Goal: Task Accomplishment & Management: Complete application form

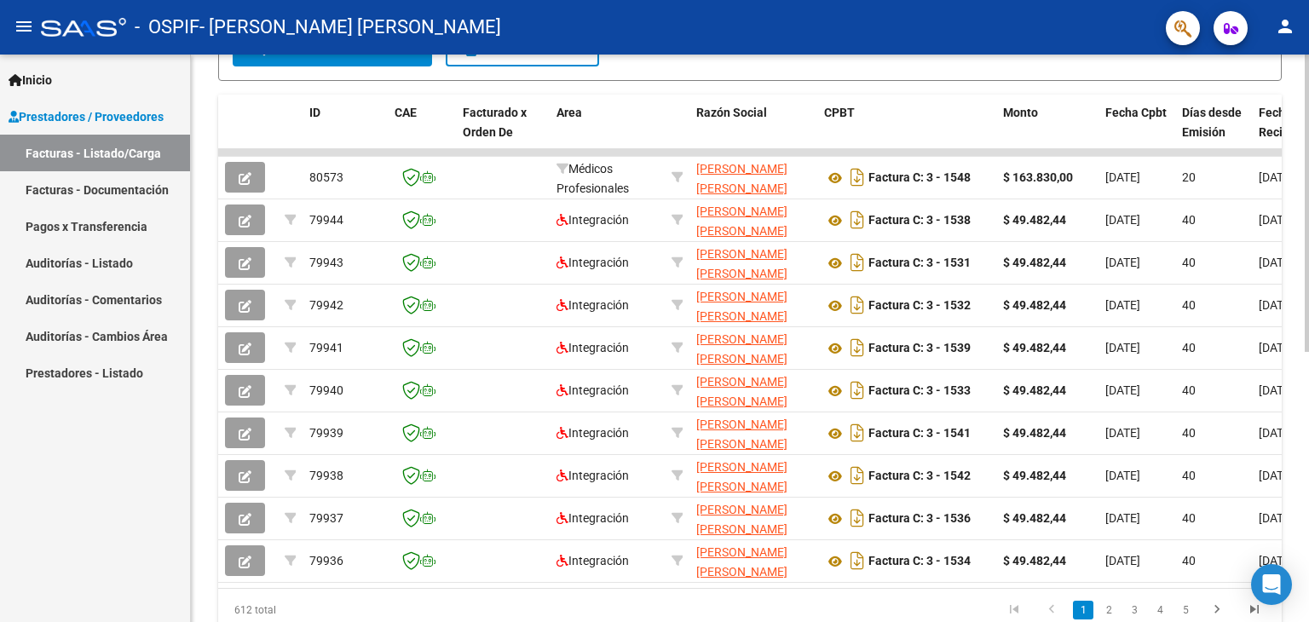
scroll to position [471, 0]
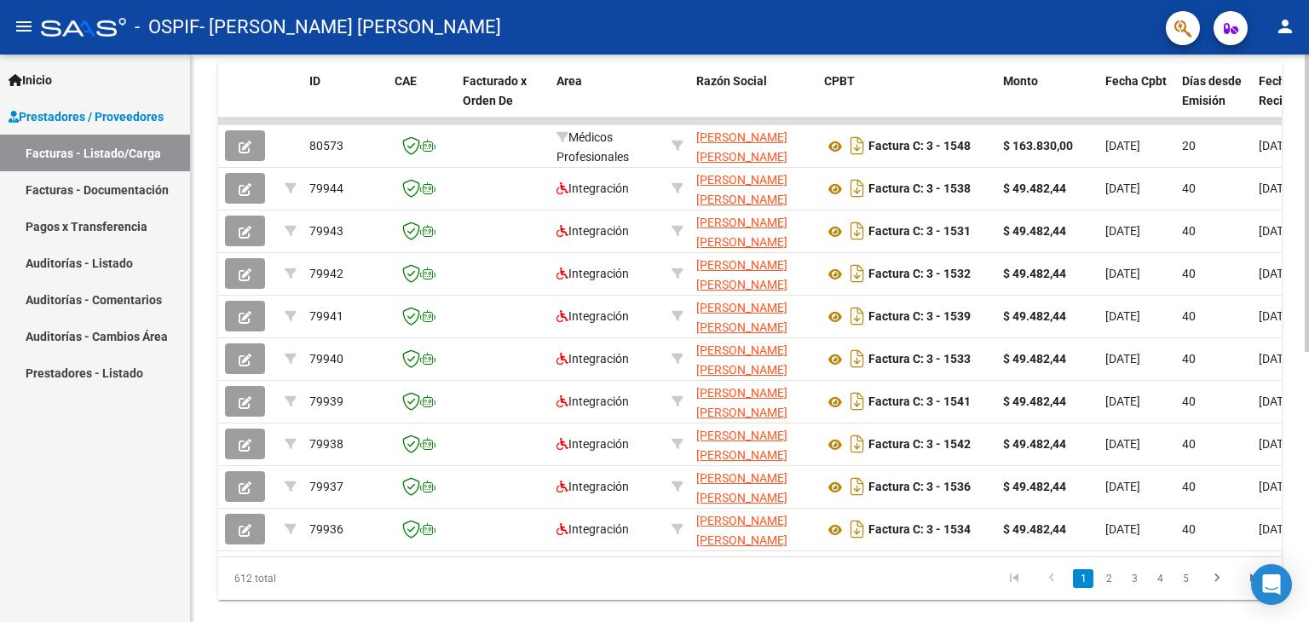
click at [1308, 431] on div at bounding box center [1306, 455] width 4 height 297
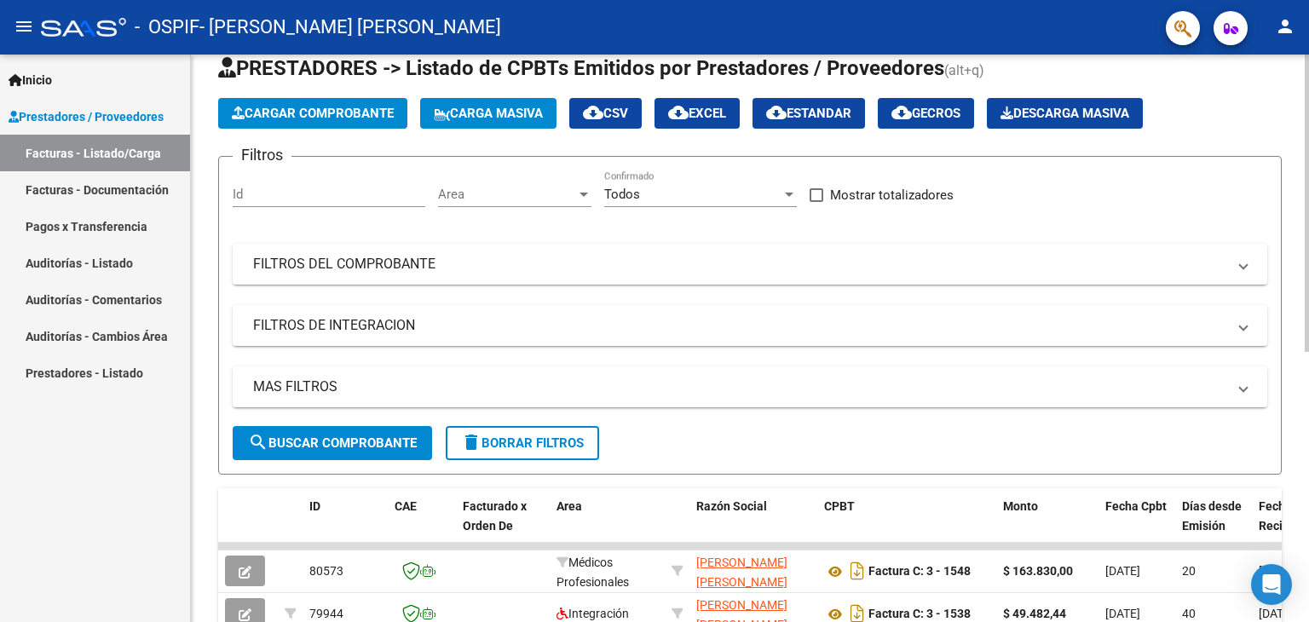
scroll to position [43, 0]
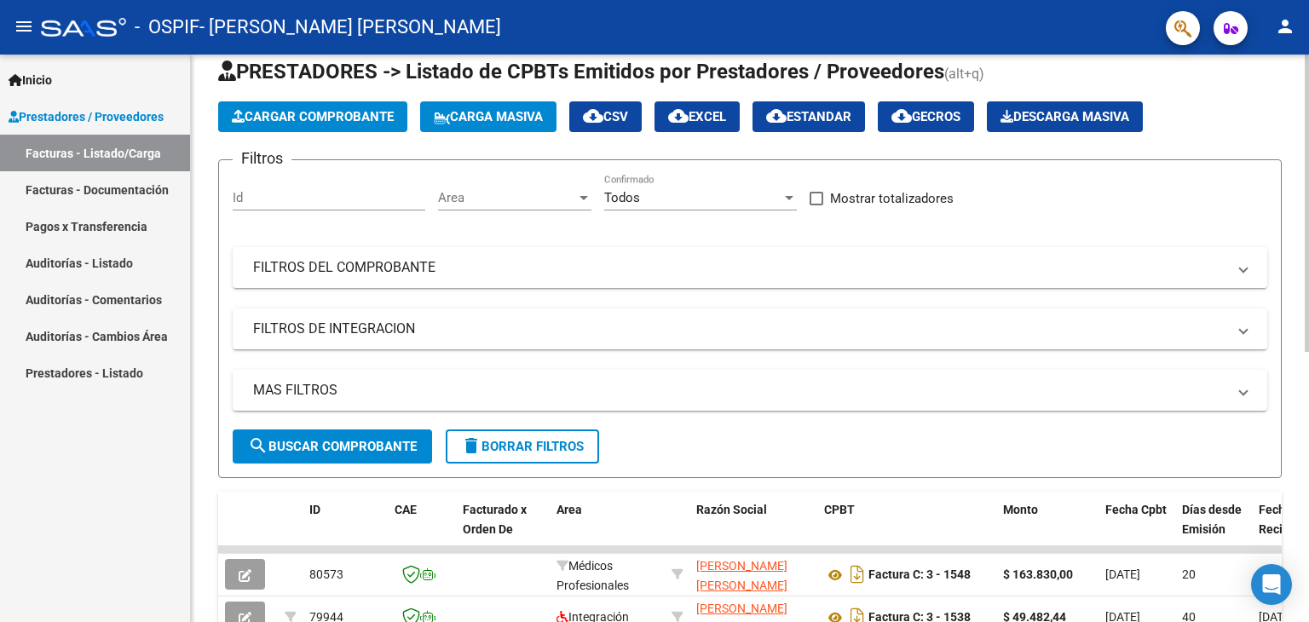
click at [1292, 190] on div "Video tutorial PRESTADORES -> Listado de CPBTs Emitidos por Prestadores / Prove…" at bounding box center [752, 547] width 1122 height 1071
click at [308, 115] on span "Cargar Comprobante" at bounding box center [313, 116] width 162 height 15
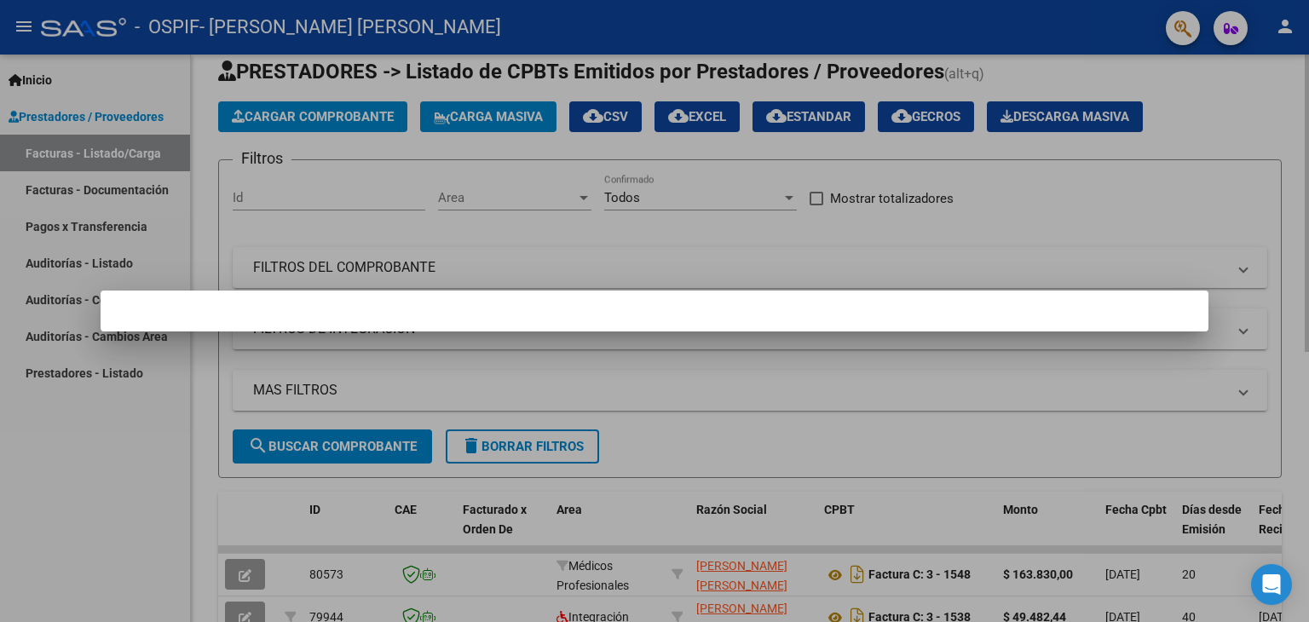
click at [308, 115] on div at bounding box center [654, 311] width 1309 height 622
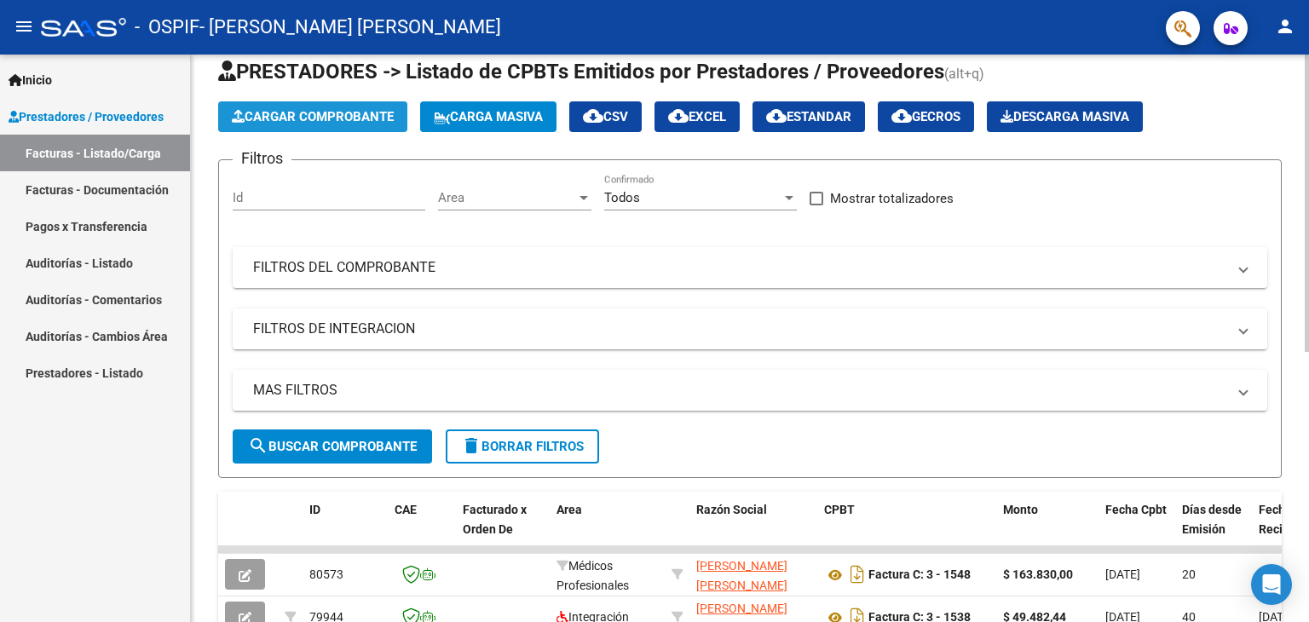
click at [308, 115] on span "Cargar Comprobante" at bounding box center [313, 116] width 162 height 15
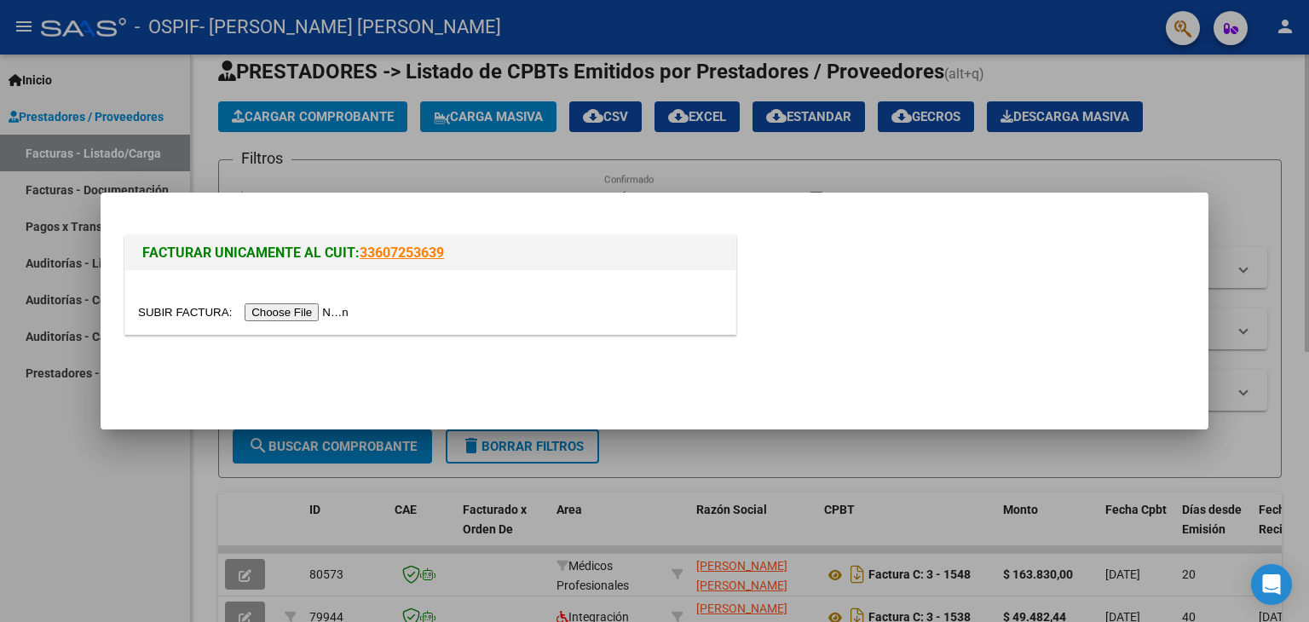
click at [164, 311] on input "file" at bounding box center [246, 312] width 216 height 18
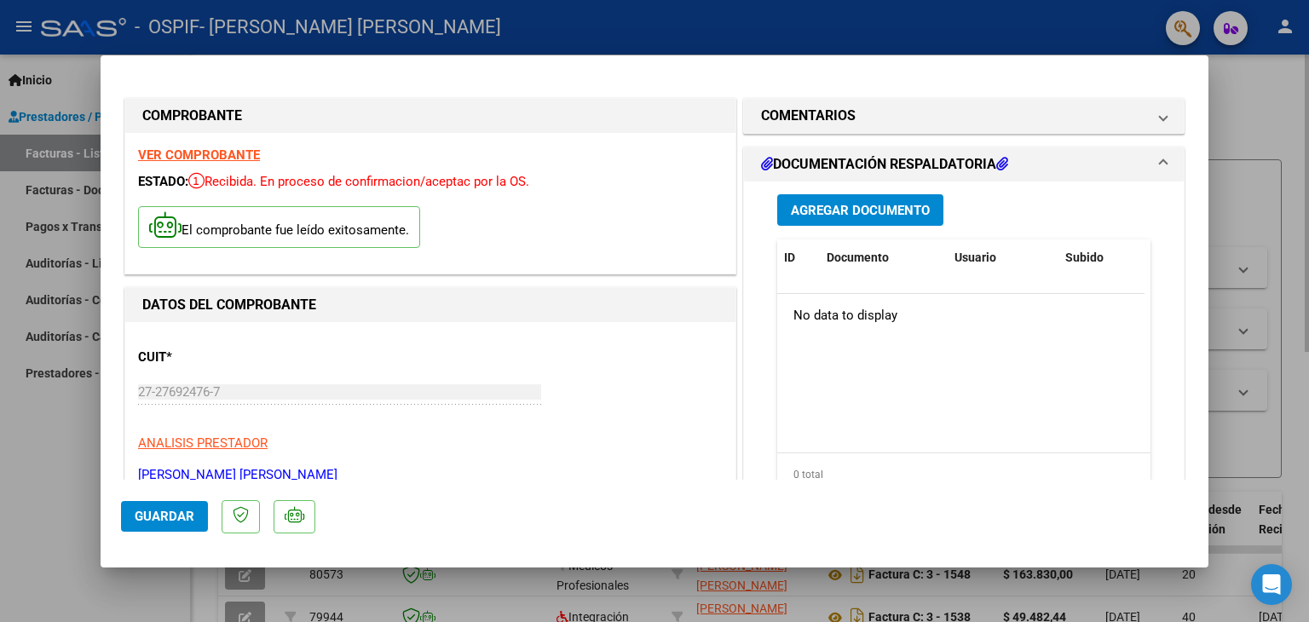
drag, startPoint x: 1208, startPoint y: 141, endPoint x: 1203, endPoint y: 163, distance: 21.9
click at [1203, 163] on div "COMPROBANTE VER COMPROBANTE ESTADO: Recibida. En proceso de confirmacion/acepta…" at bounding box center [654, 311] width 1309 height 622
click at [665, 393] on div "CUIT * 27-27692476-7 Ingresar CUIT ANALISIS PRESTADOR [PERSON_NAME] [PERSON_NAM…" at bounding box center [430, 410] width 584 height 150
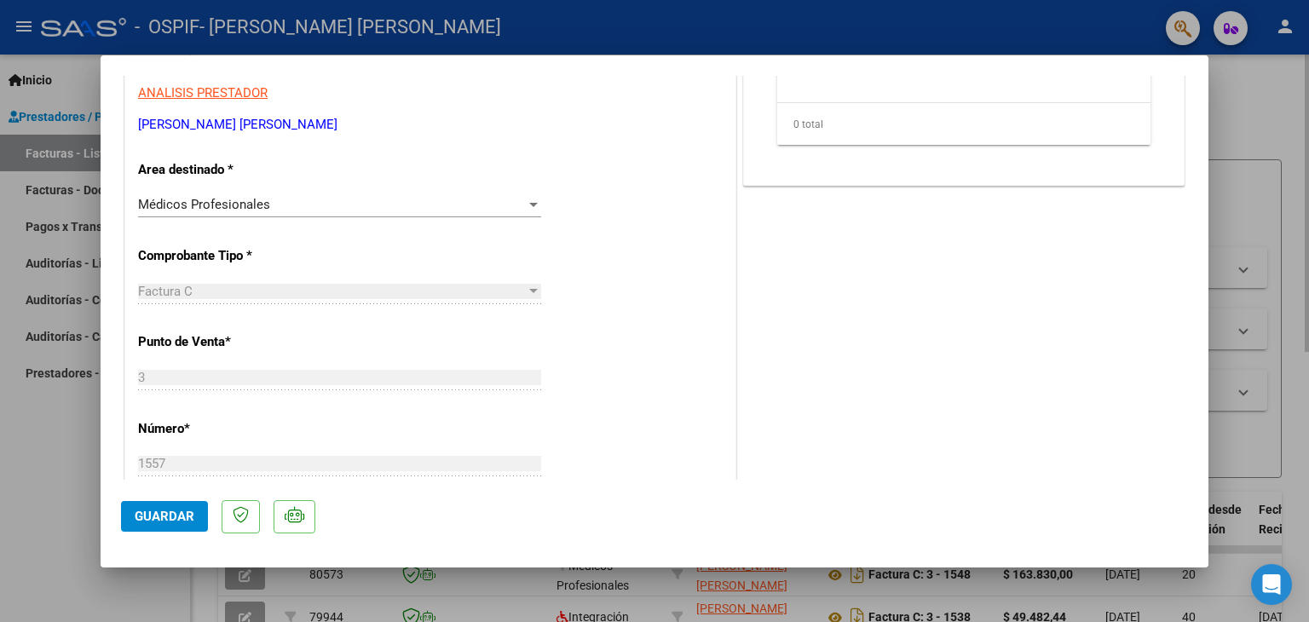
scroll to position [323, 0]
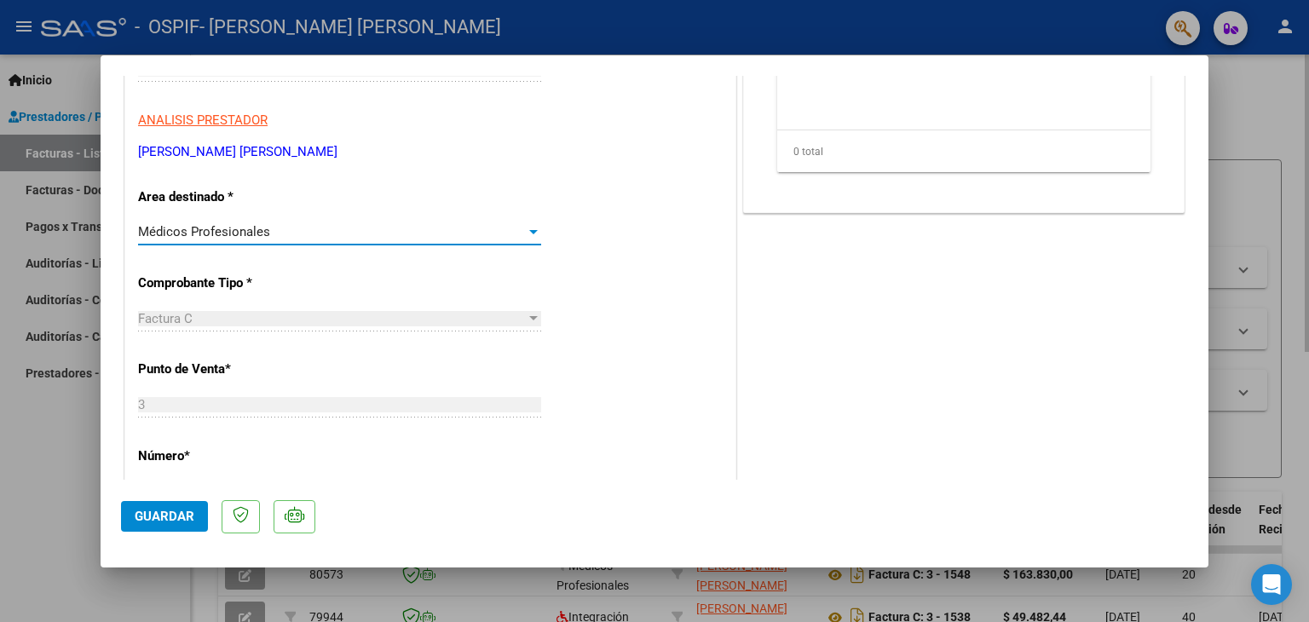
click at [509, 227] on div "Médicos Profesionales" at bounding box center [332, 231] width 388 height 15
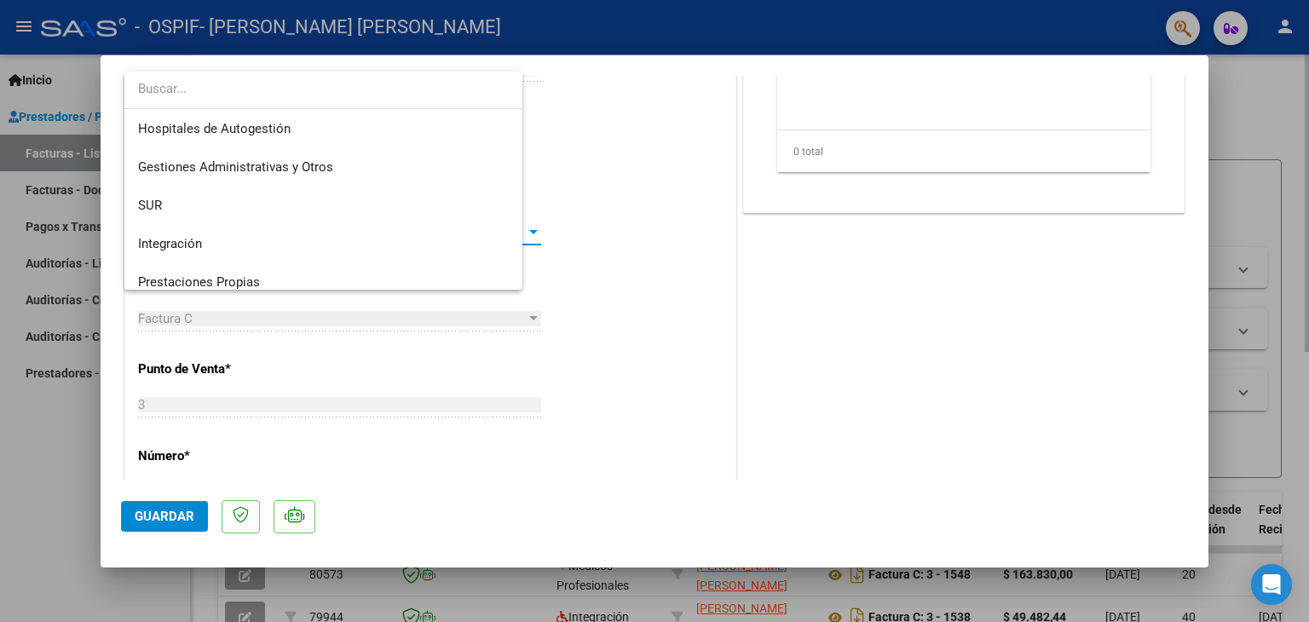
scroll to position [89, 0]
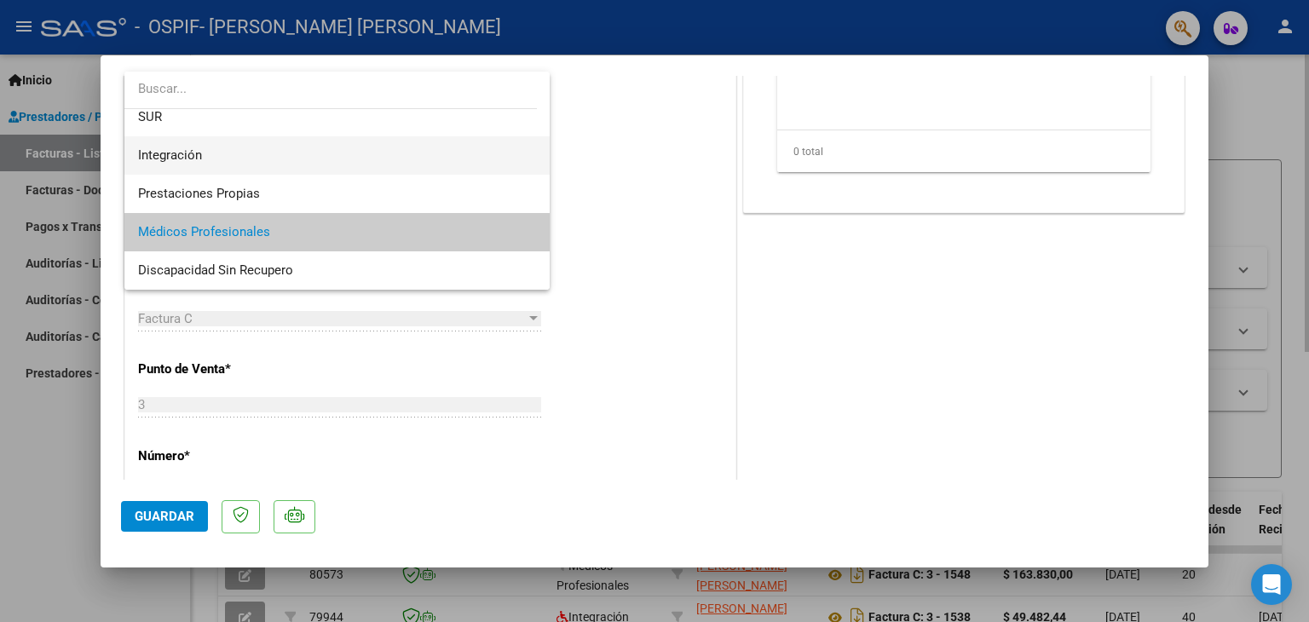
click at [406, 166] on span "Integración" at bounding box center [337, 155] width 399 height 38
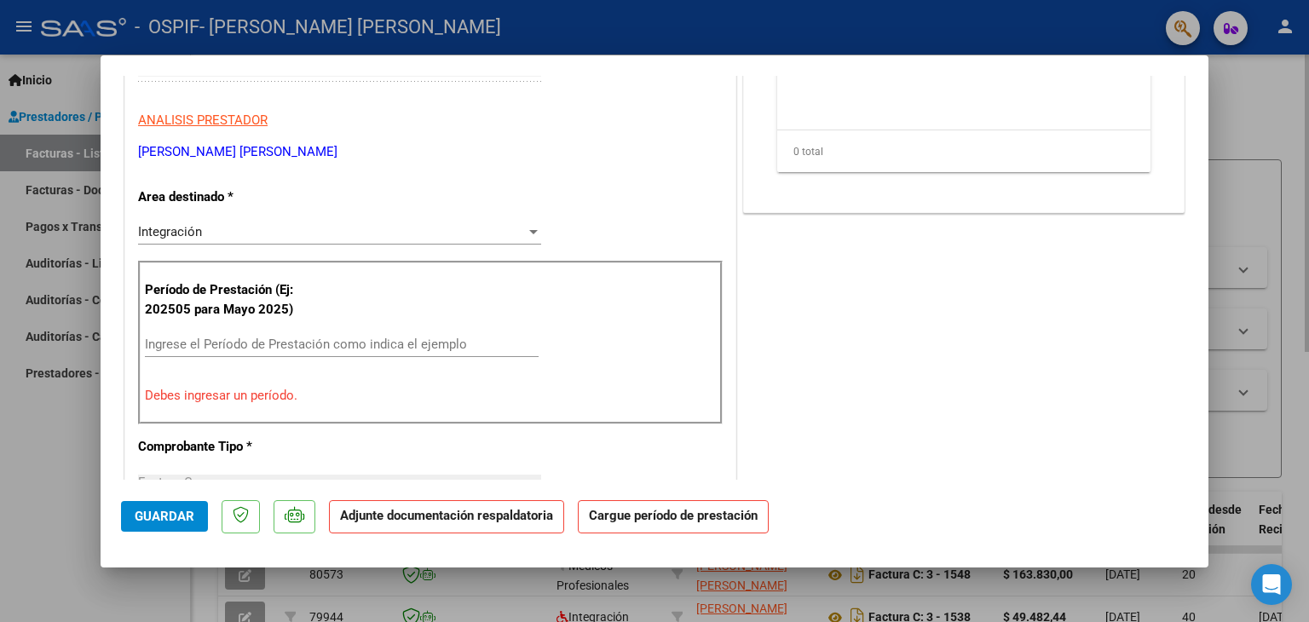
click at [310, 338] on input "Ingrese el Período de Prestación como indica el ejemplo" at bounding box center [342, 344] width 394 height 15
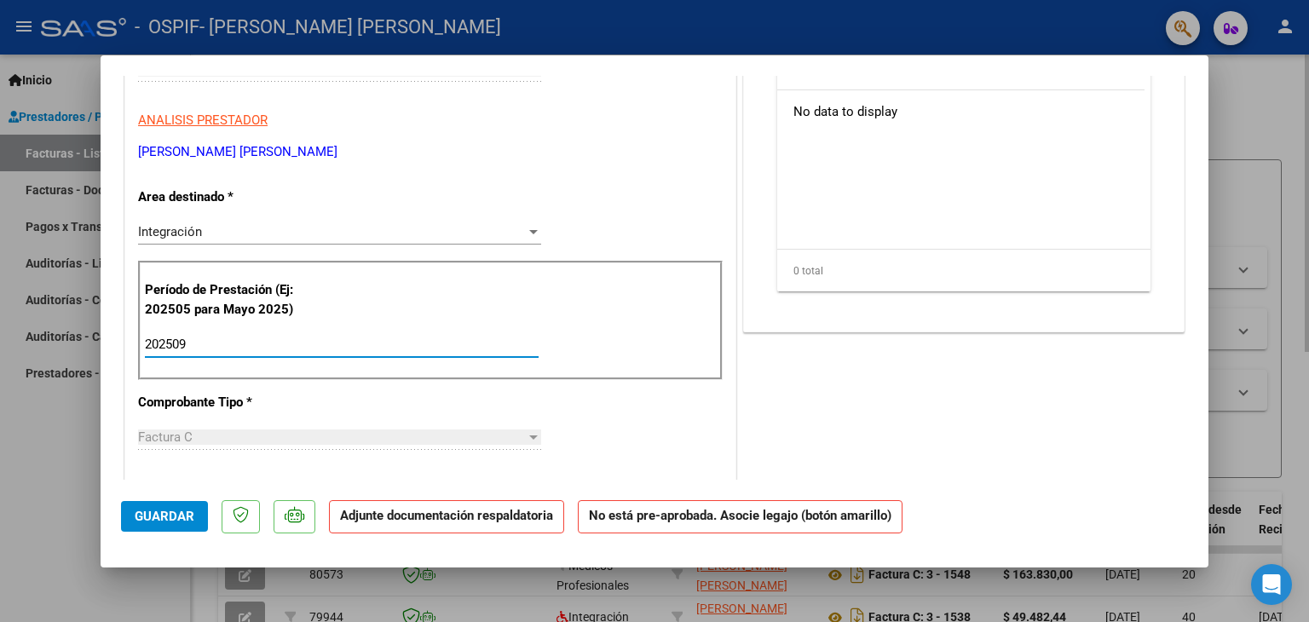
type input "202509"
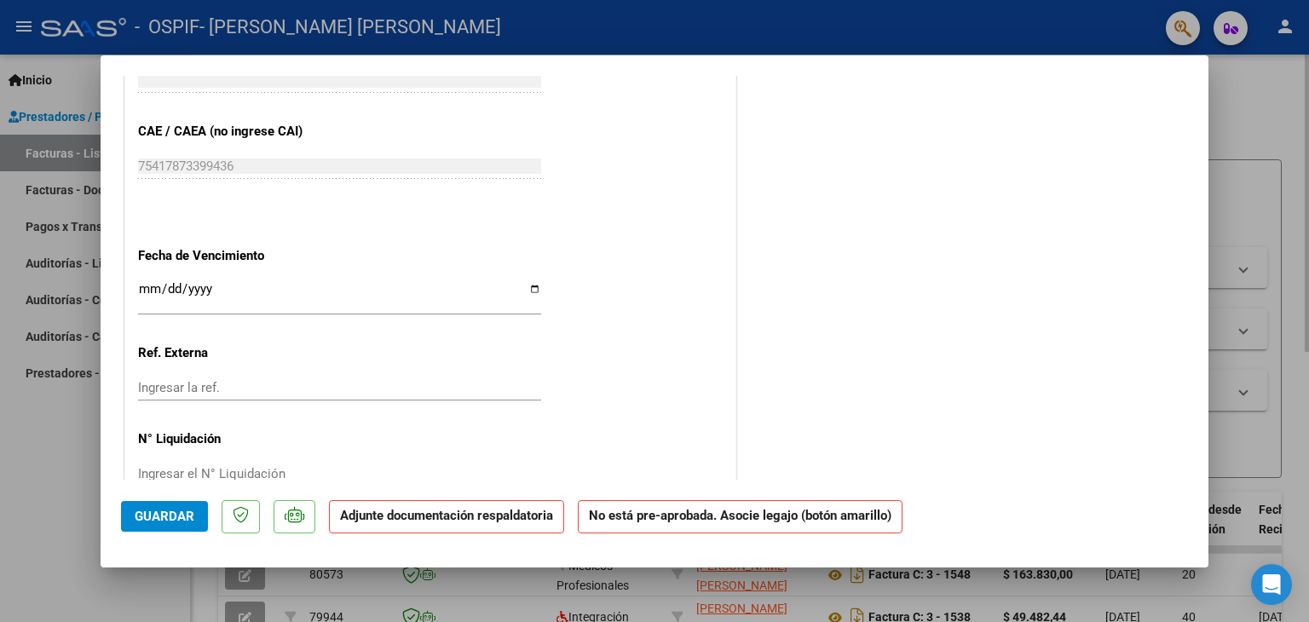
scroll to position [1074, 0]
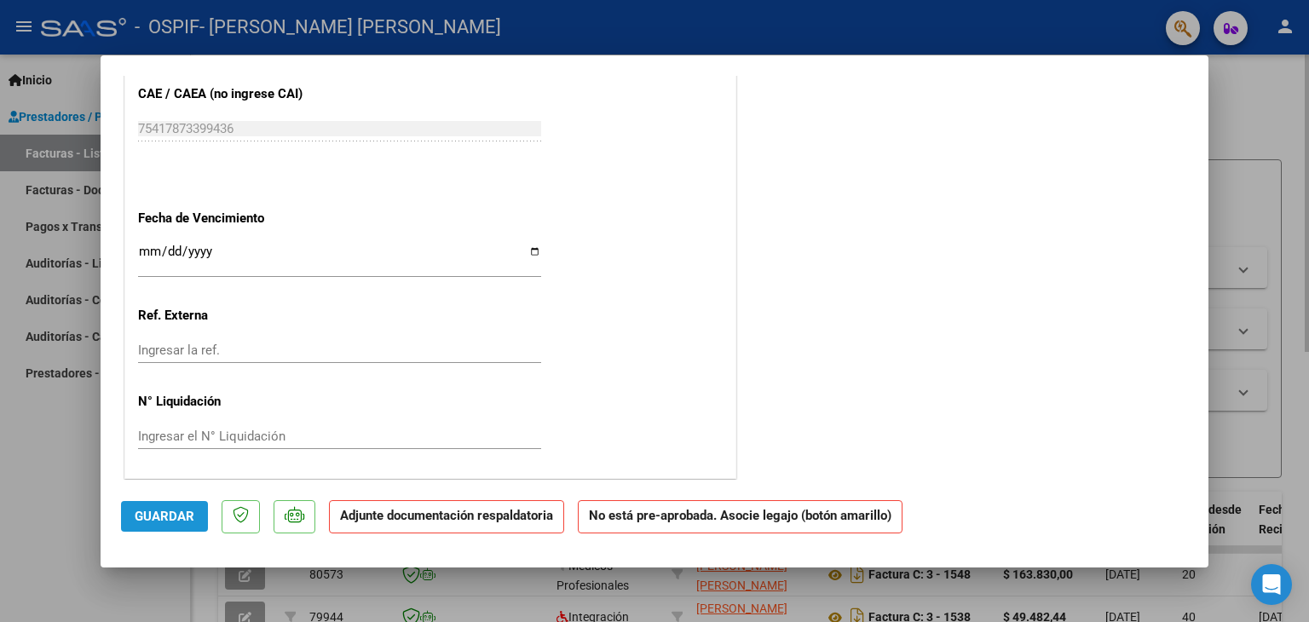
click at [157, 519] on span "Guardar" at bounding box center [165, 516] width 60 height 15
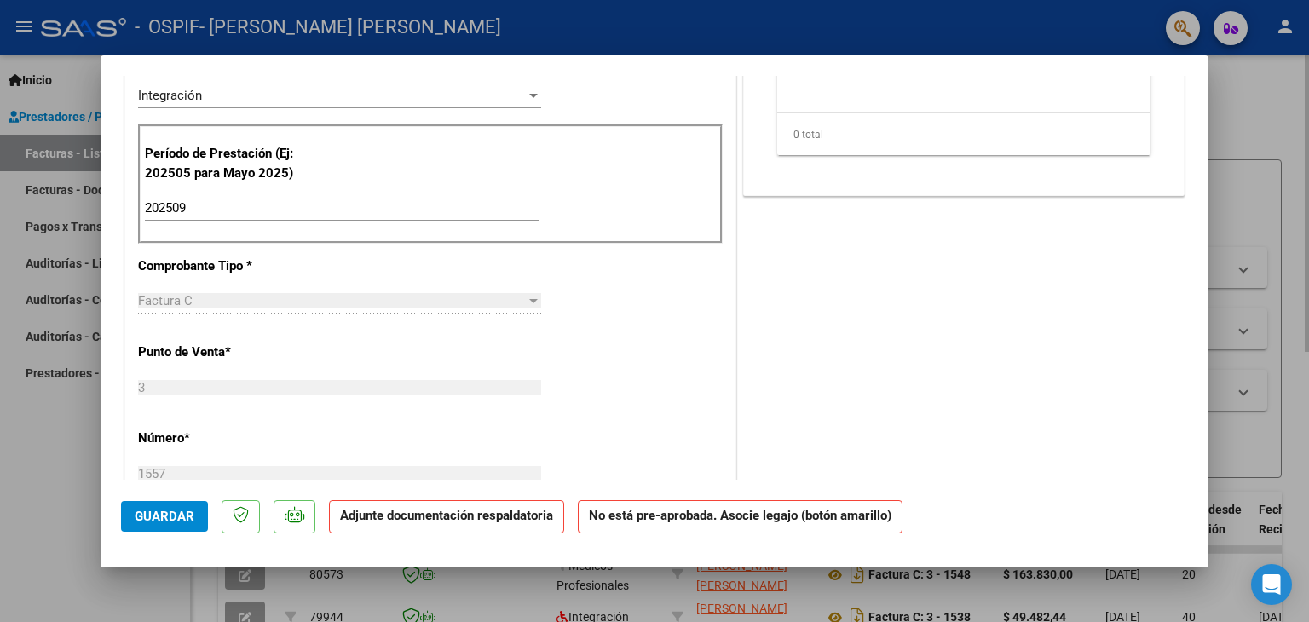
scroll to position [80, 0]
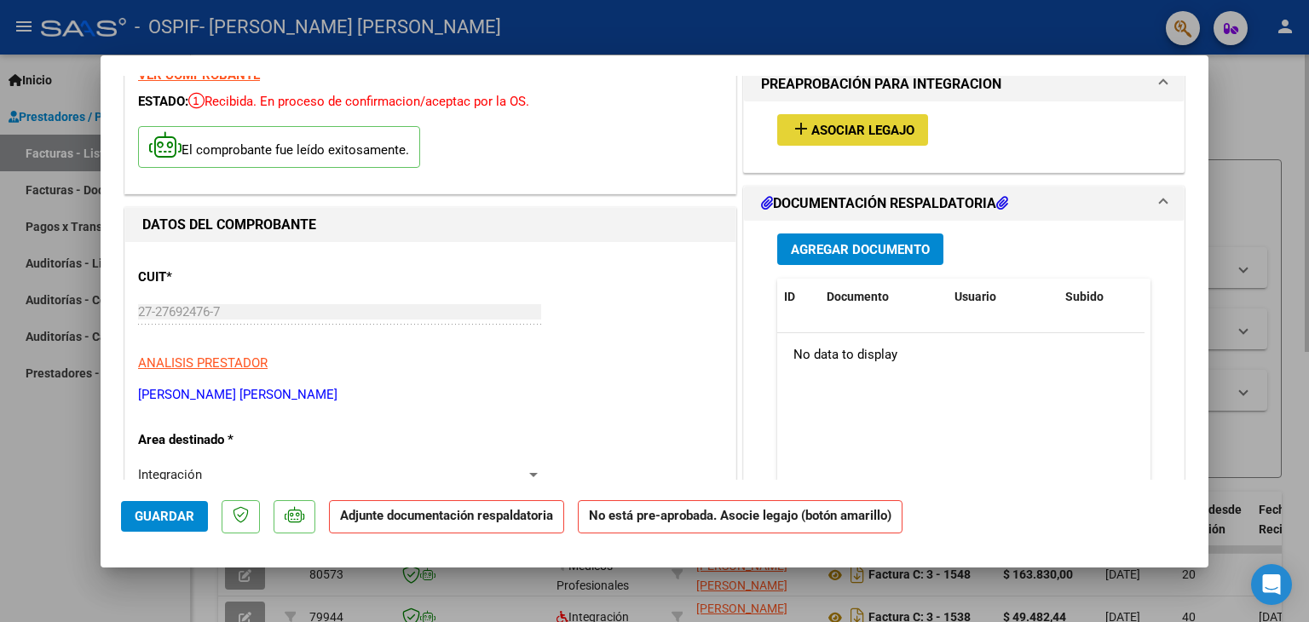
click at [859, 124] on span "Asociar Legajo" at bounding box center [862, 130] width 103 height 15
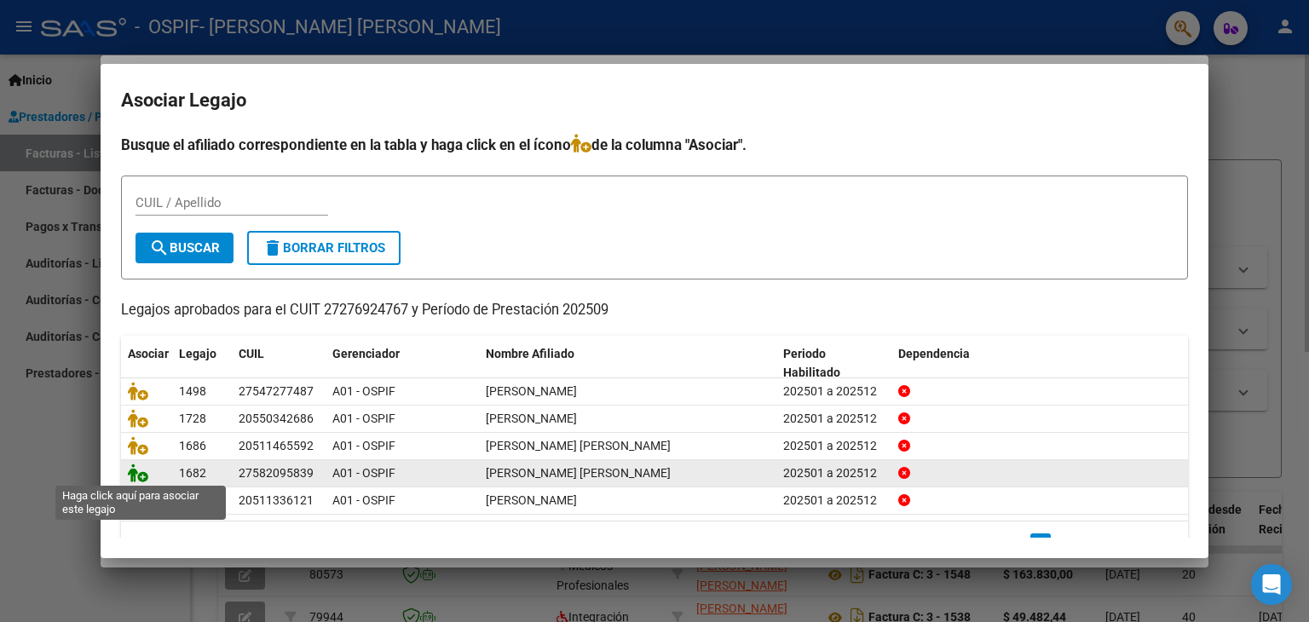
click at [143, 475] on icon at bounding box center [138, 472] width 20 height 19
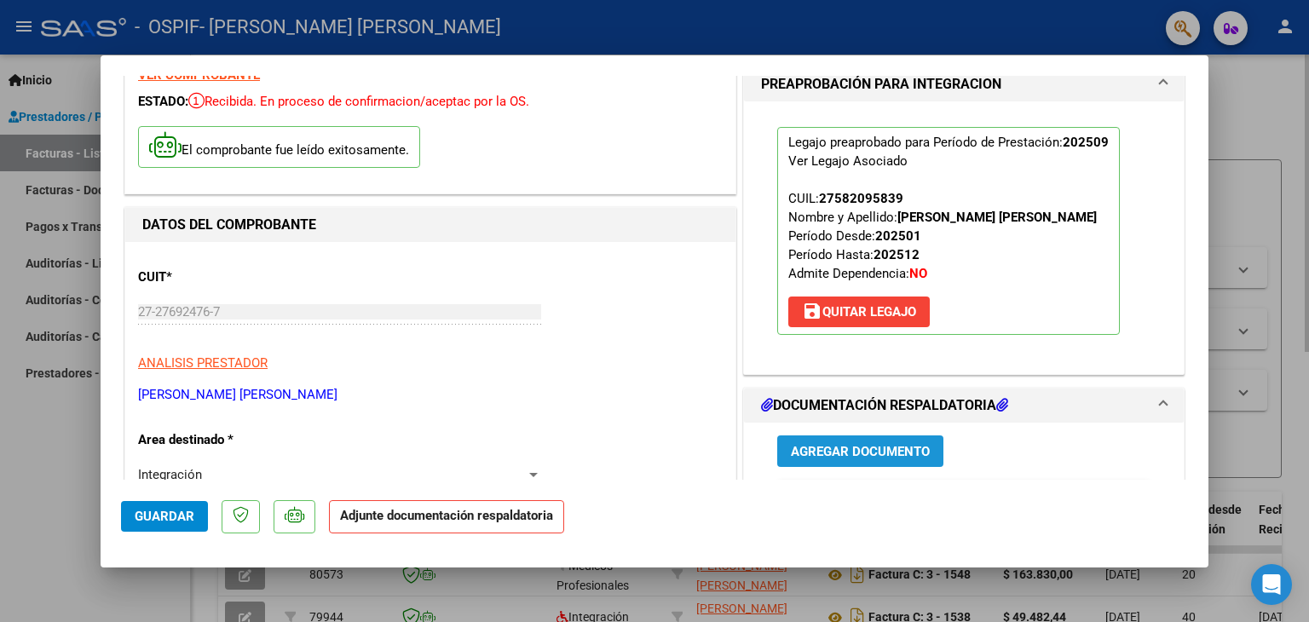
click at [884, 450] on span "Agregar Documento" at bounding box center [860, 451] width 139 height 15
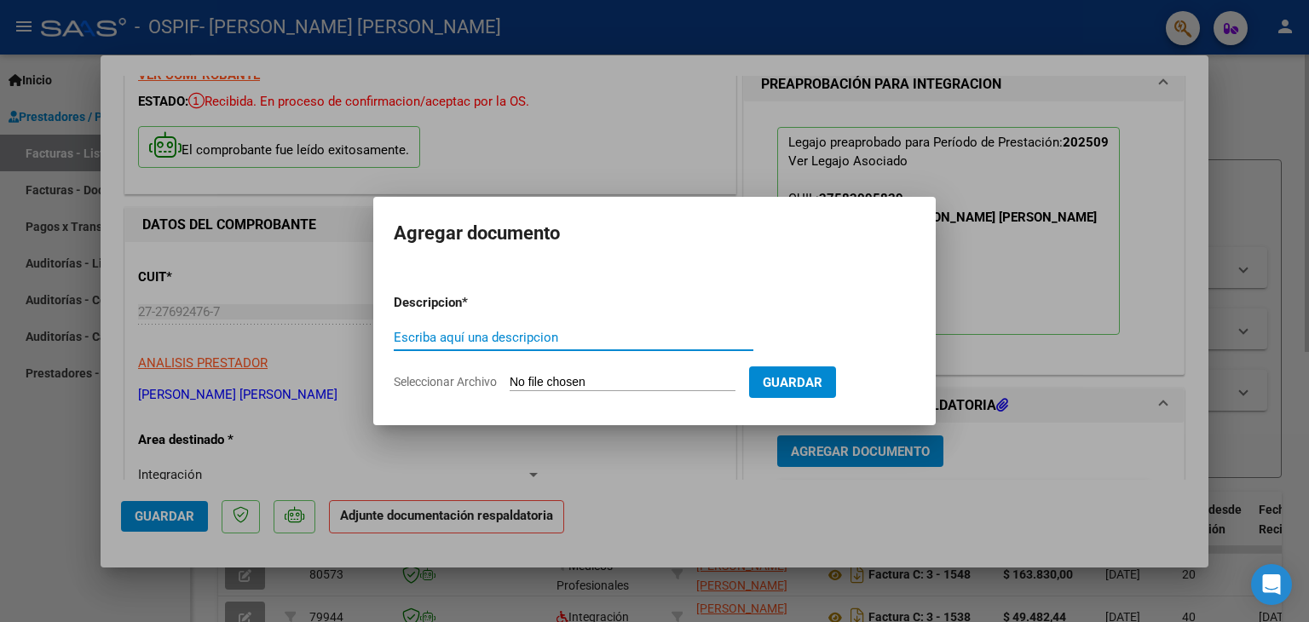
click at [624, 331] on input "Escriba aquí una descripcion" at bounding box center [574, 337] width 360 height 15
type input "asistencia"
click at [481, 376] on span "Seleccionar Archivo" at bounding box center [445, 382] width 103 height 14
click at [510, 376] on input "Seleccionar Archivo" at bounding box center [623, 383] width 226 height 16
click at [476, 380] on span "Seleccionar Archivo" at bounding box center [445, 382] width 103 height 14
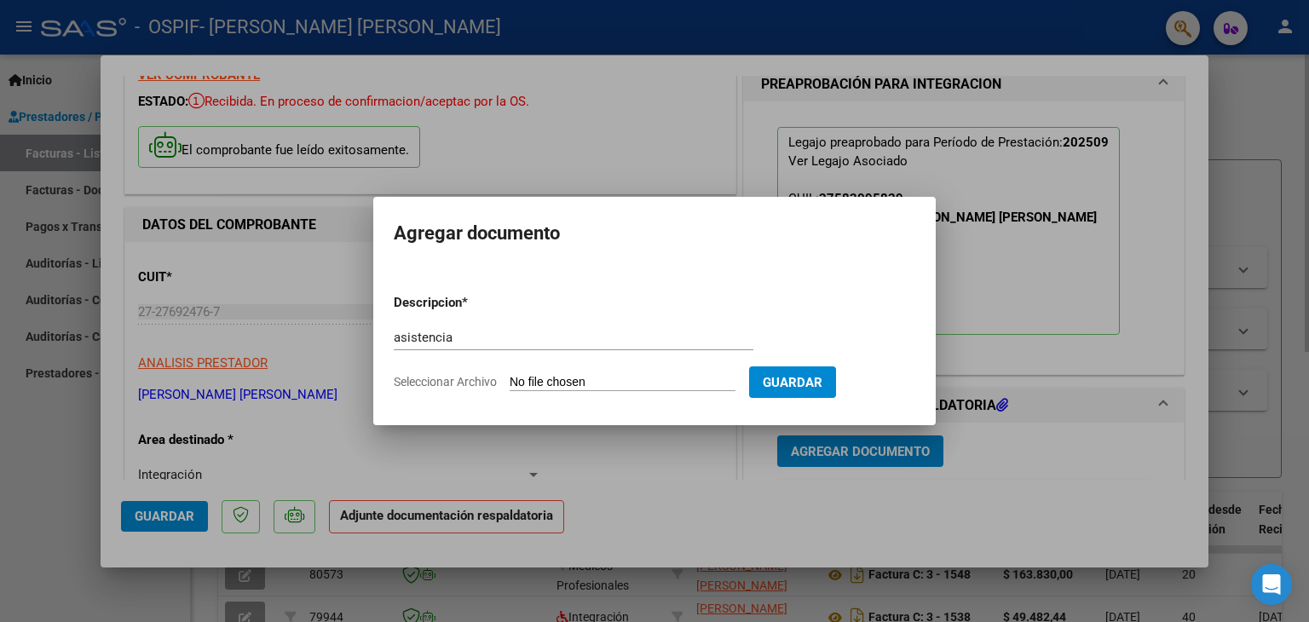
click at [510, 380] on input "Seleccionar Archivo" at bounding box center [623, 383] width 226 height 16
type input "C:\fakepath\IMG_20251015_005420992.jpg"
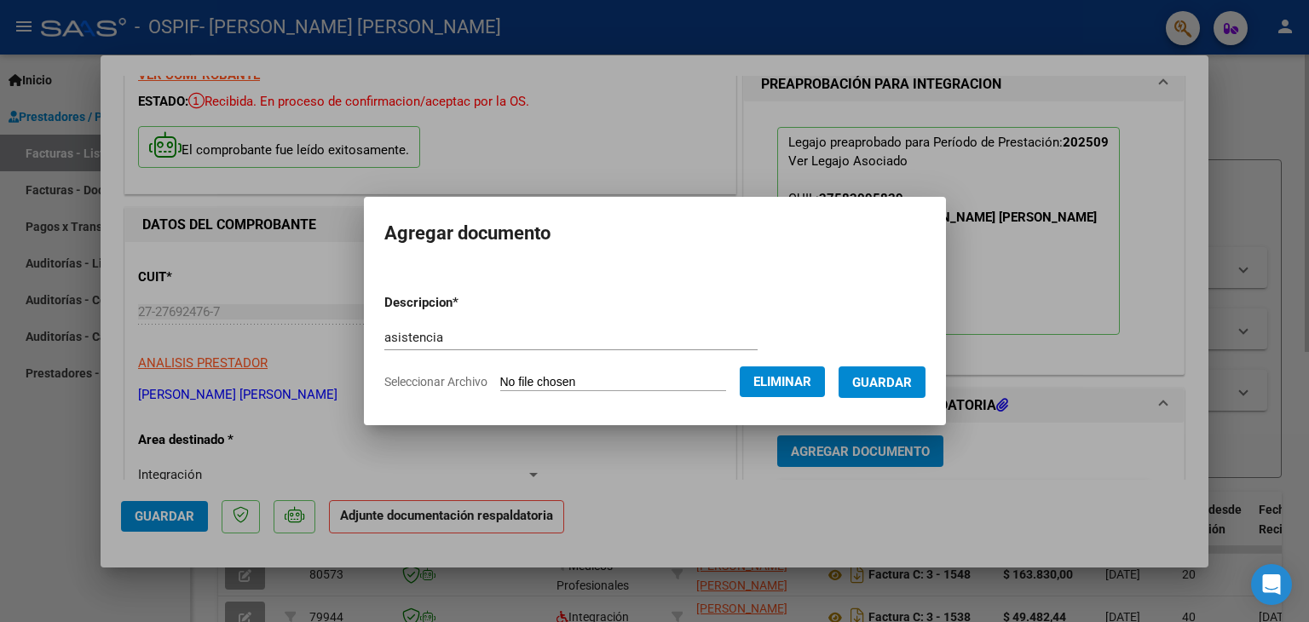
click at [900, 378] on span "Guardar" at bounding box center [882, 382] width 60 height 15
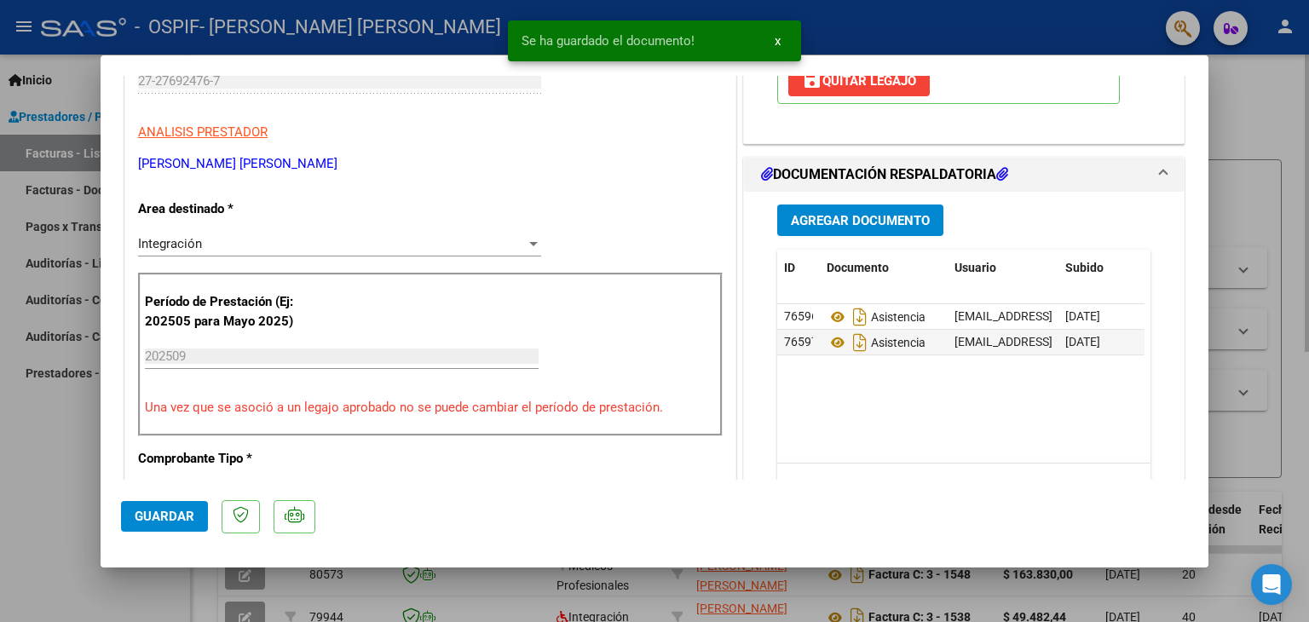
scroll to position [314, 0]
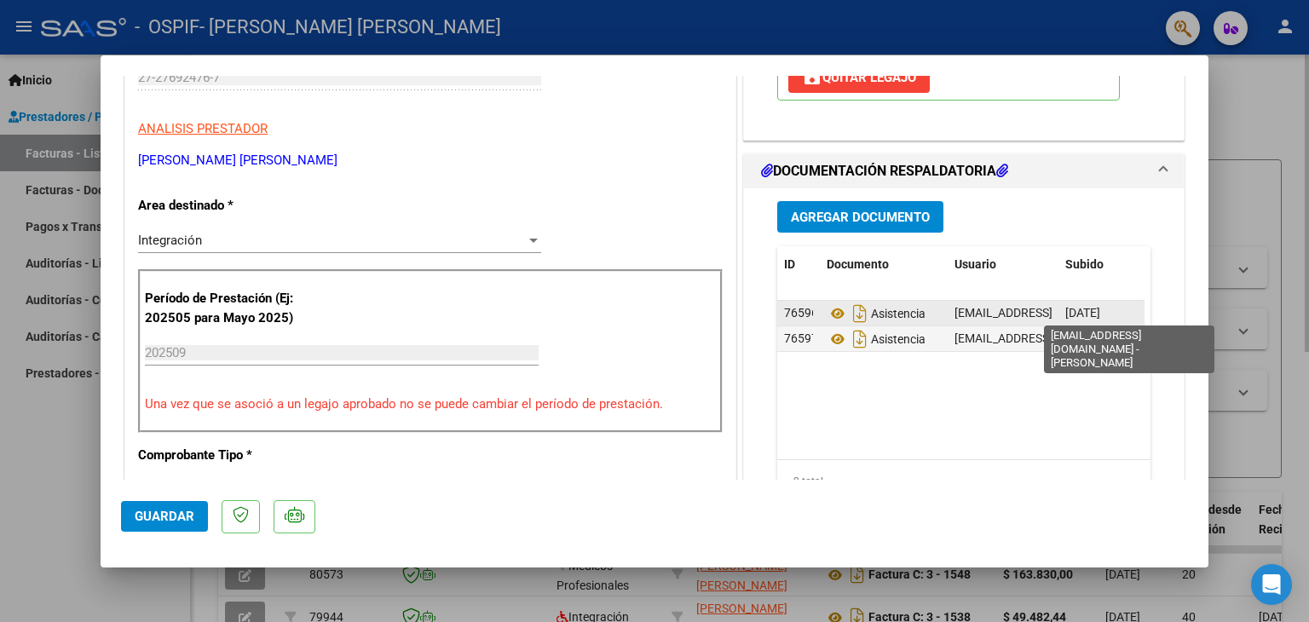
click at [1014, 314] on span "[EMAIL_ADDRESS][DOMAIN_NAME] - [PERSON_NAME]" at bounding box center [1098, 313] width 289 height 14
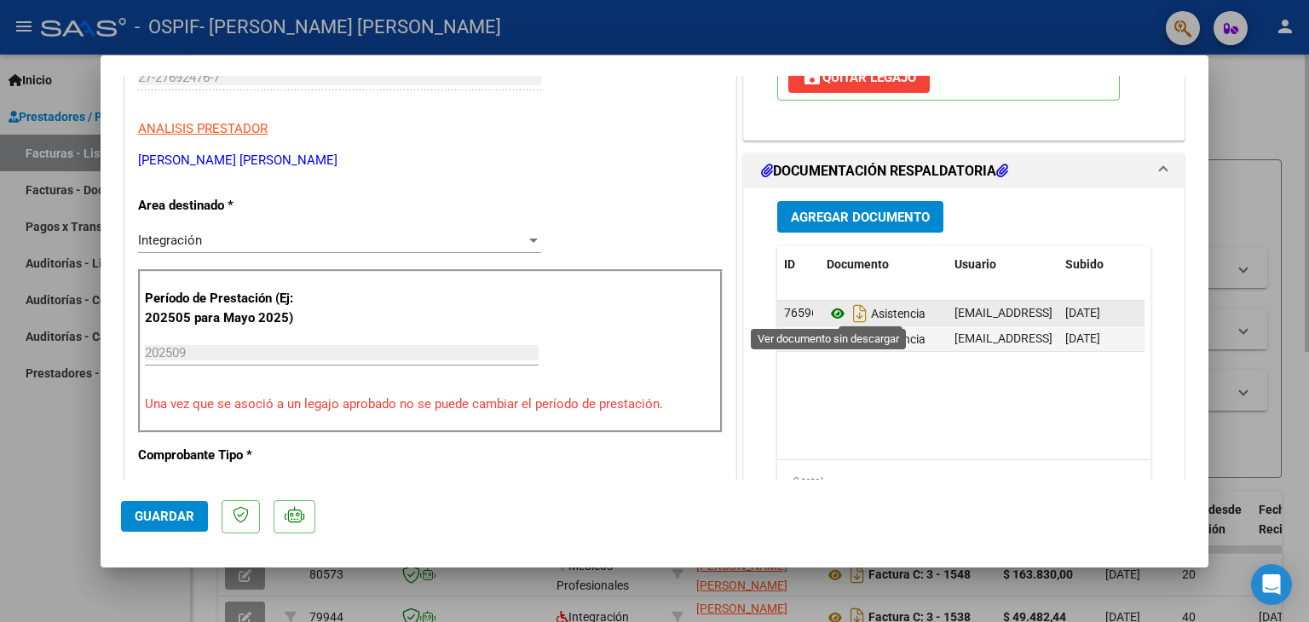
click at [827, 311] on icon at bounding box center [837, 313] width 22 height 20
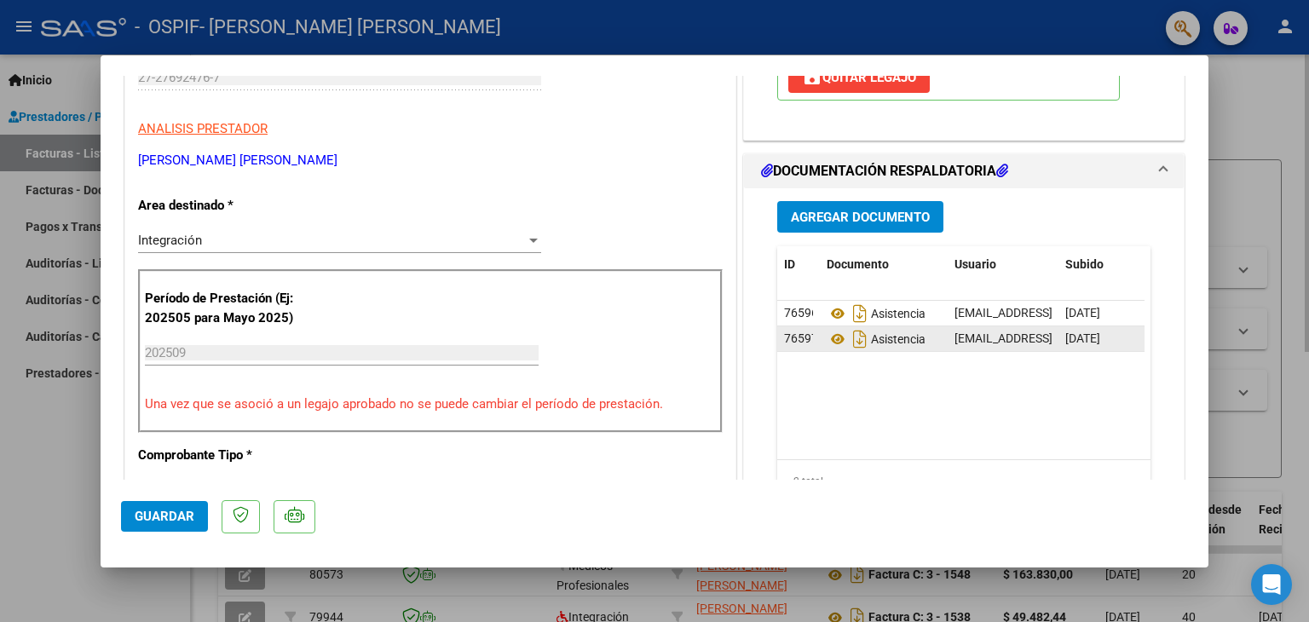
drag, startPoint x: 1079, startPoint y: 344, endPoint x: 1056, endPoint y: 344, distance: 23.0
drag, startPoint x: 1056, startPoint y: 344, endPoint x: 943, endPoint y: 401, distance: 126.1
click at [943, 401] on datatable-body "76596 Asistencia [EMAIL_ADDRESS][DOMAIN_NAME] - [PERSON_NAME] [DATE] 76597 Asis…" at bounding box center [960, 380] width 367 height 158
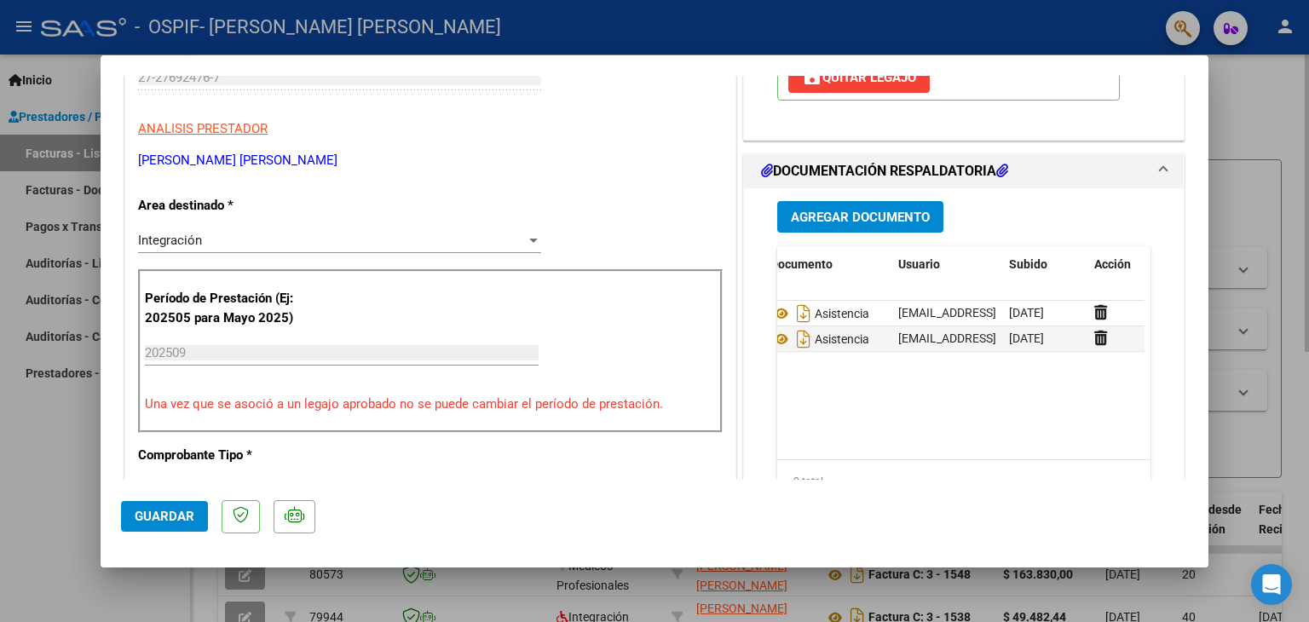
scroll to position [0, 61]
click at [1089, 340] on icon at bounding box center [1095, 338] width 13 height 16
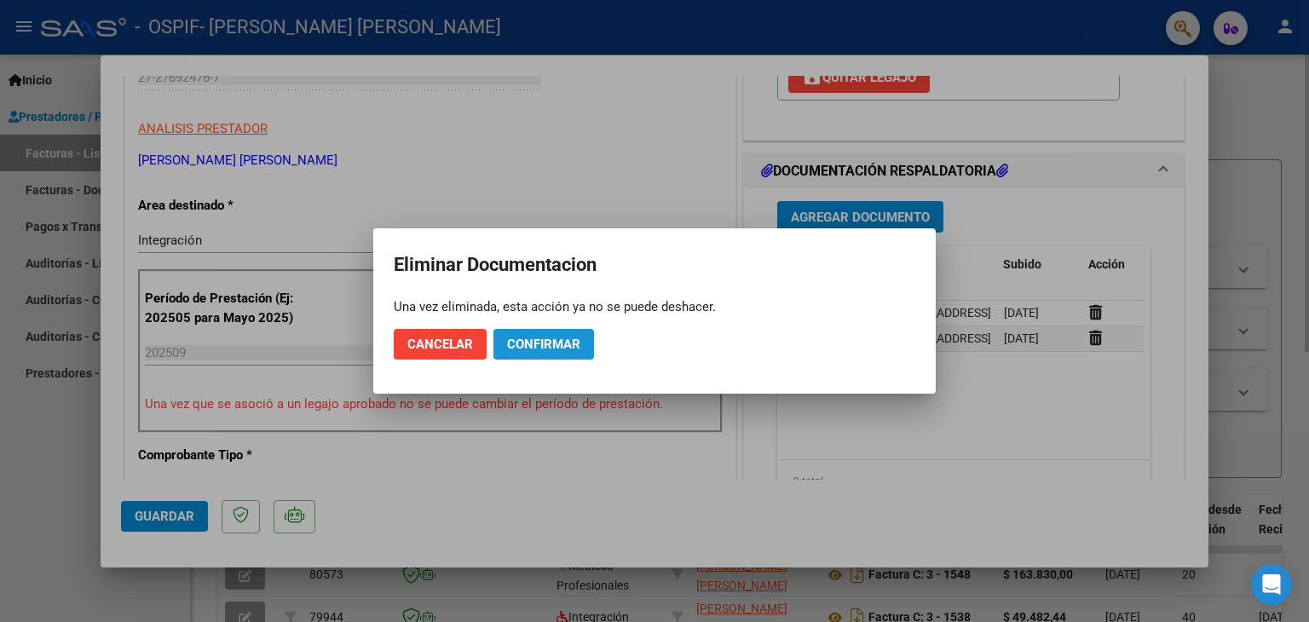
click at [525, 335] on button "Confirmar" at bounding box center [543, 344] width 101 height 31
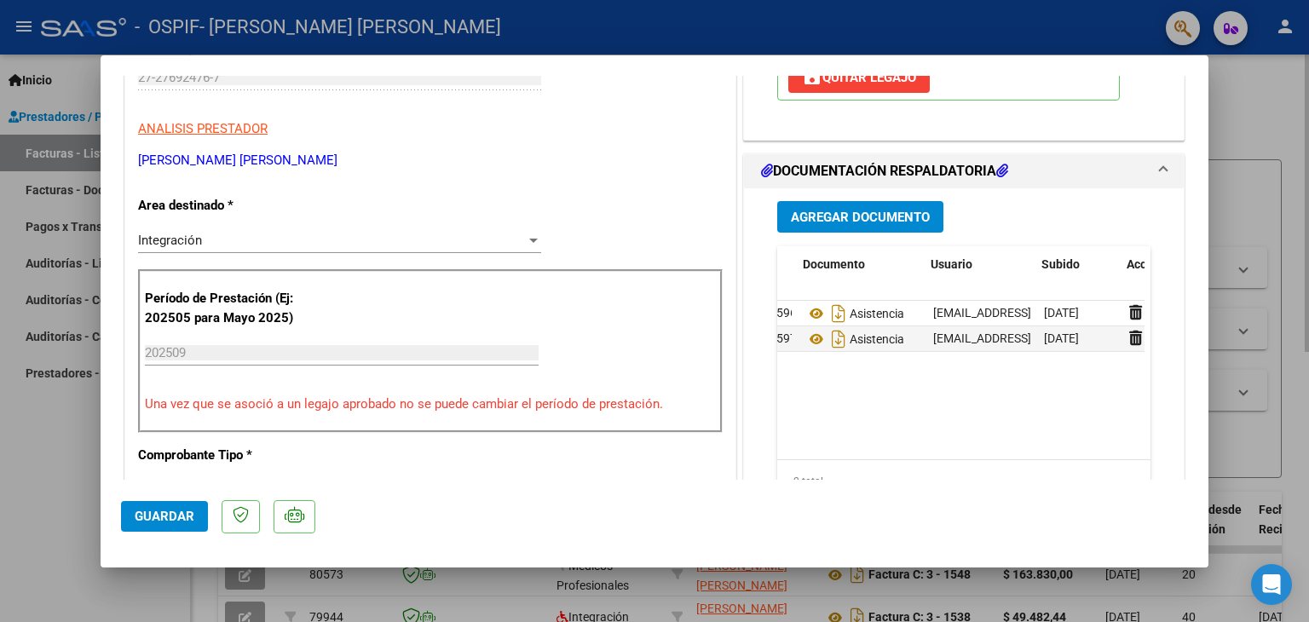
scroll to position [0, 65]
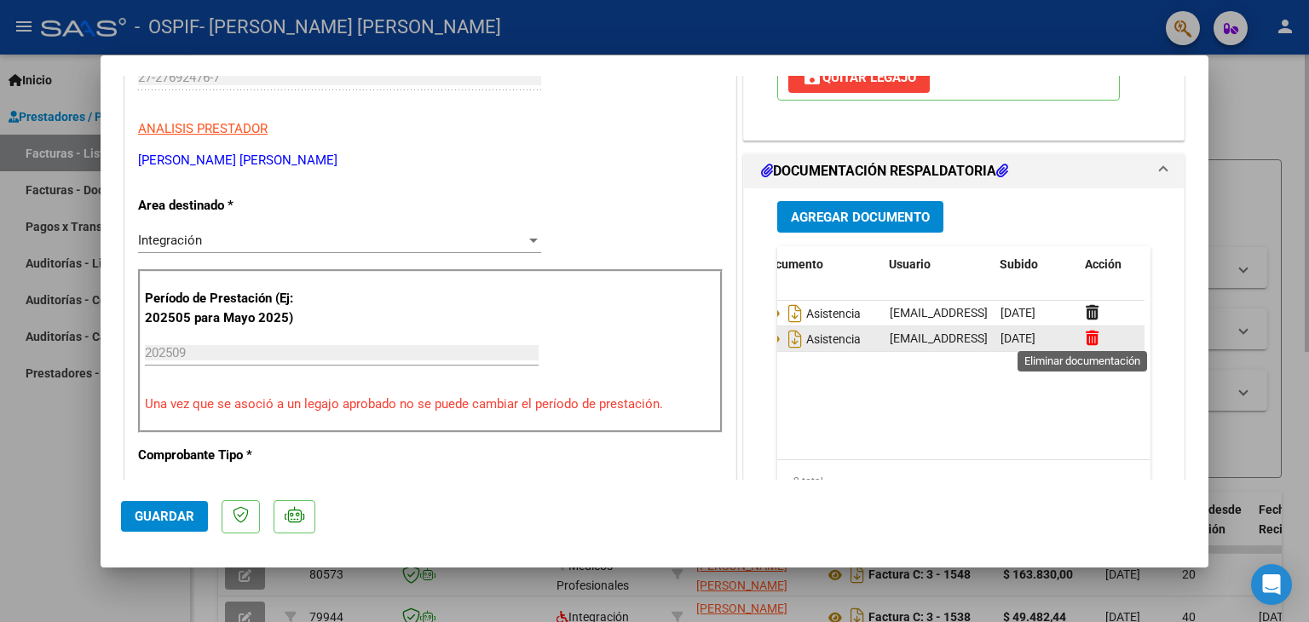
click at [1085, 335] on icon at bounding box center [1091, 338] width 13 height 16
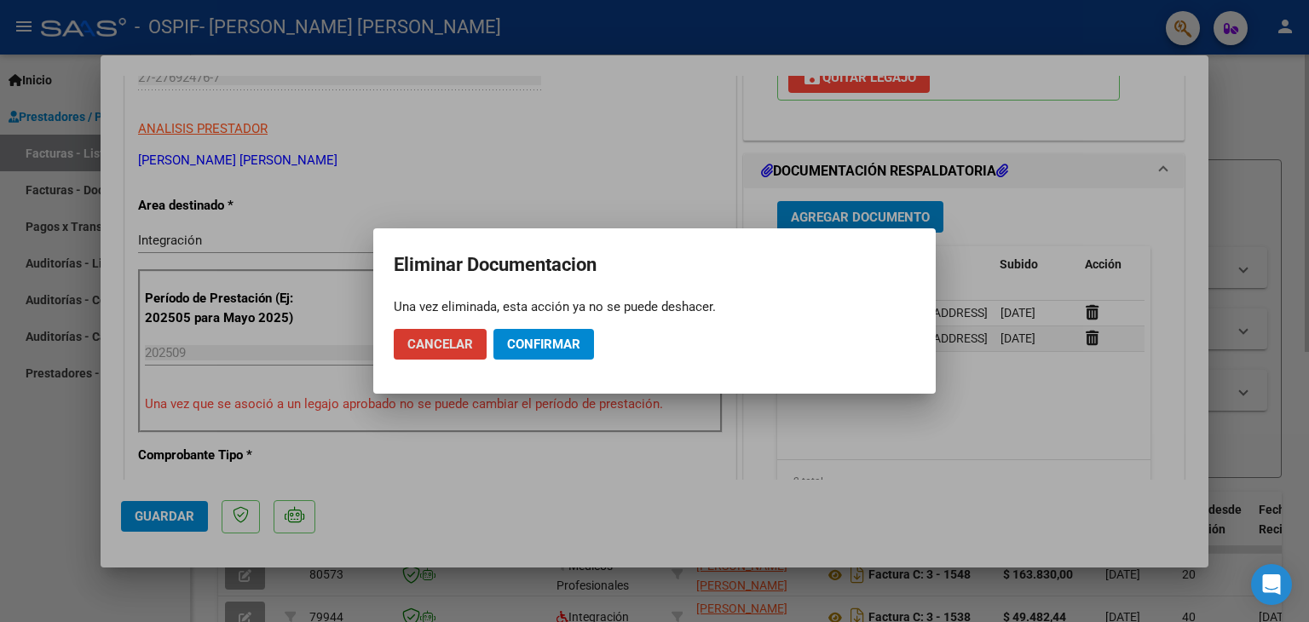
click at [525, 342] on span "Confirmar" at bounding box center [543, 344] width 73 height 15
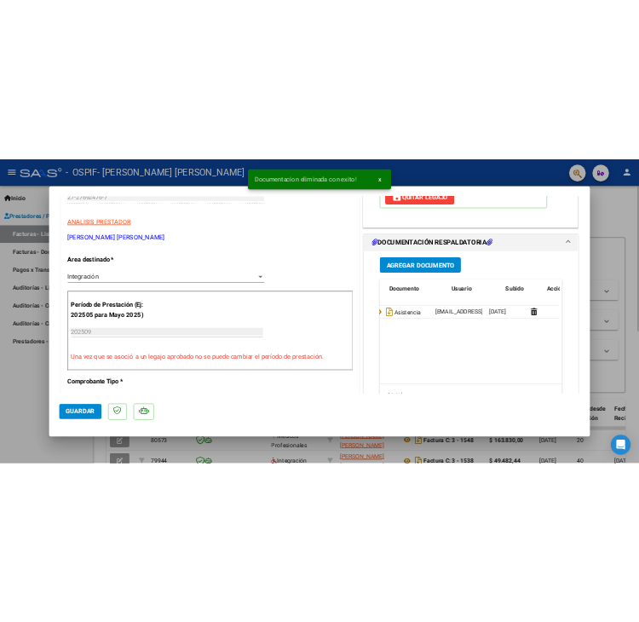
scroll to position [0, 0]
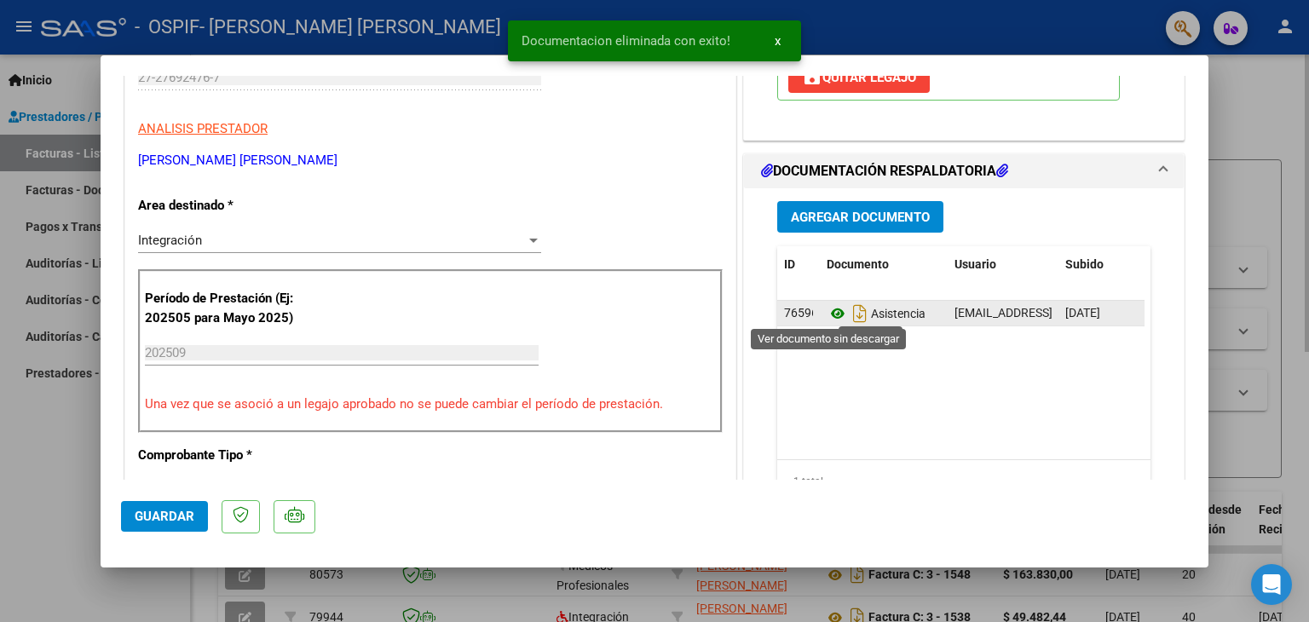
click at [826, 303] on icon at bounding box center [837, 313] width 22 height 20
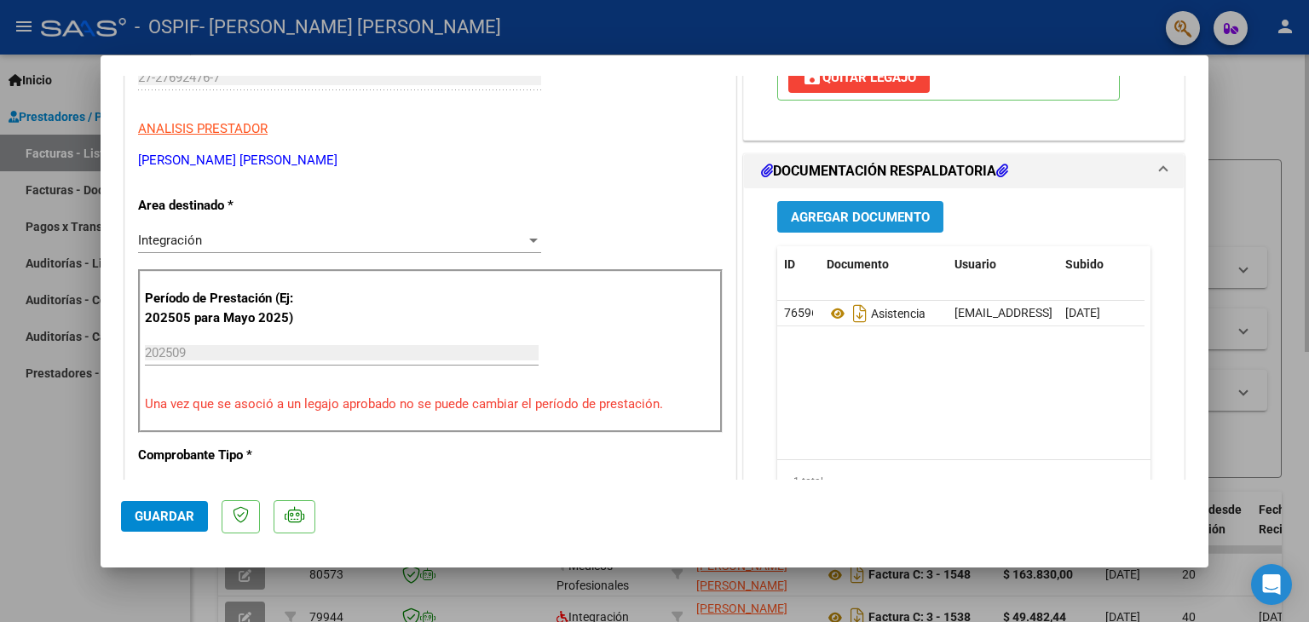
click at [851, 205] on button "Agregar Documento" at bounding box center [860, 217] width 166 height 32
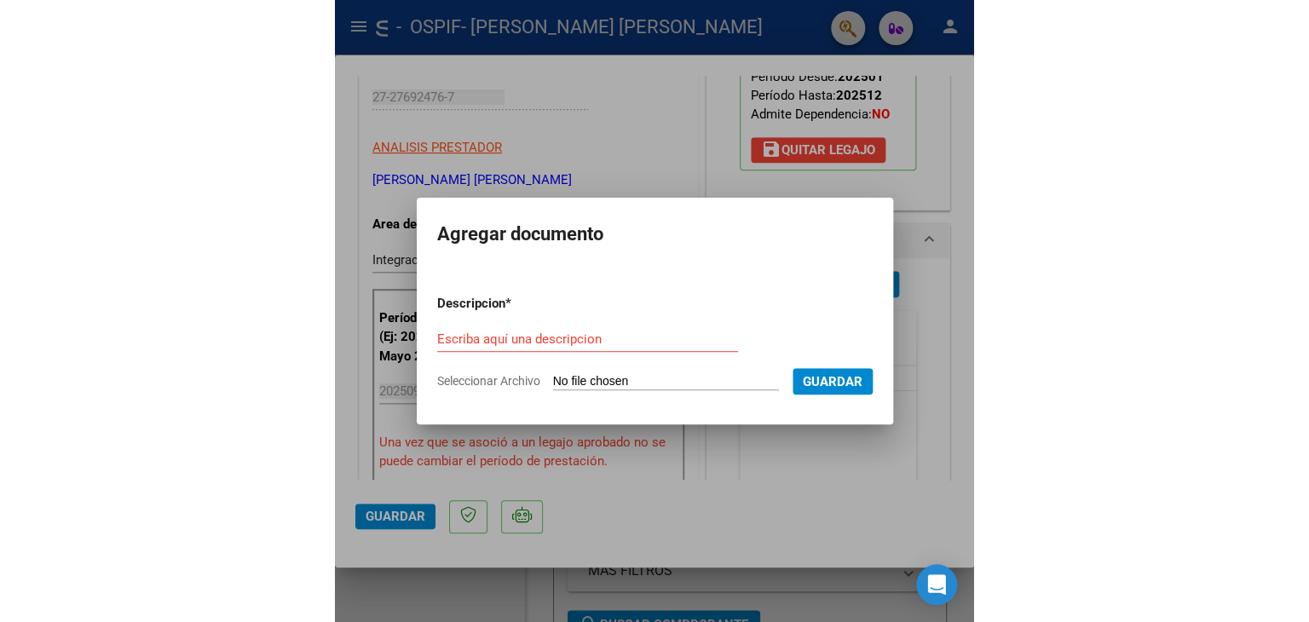
scroll to position [43, 0]
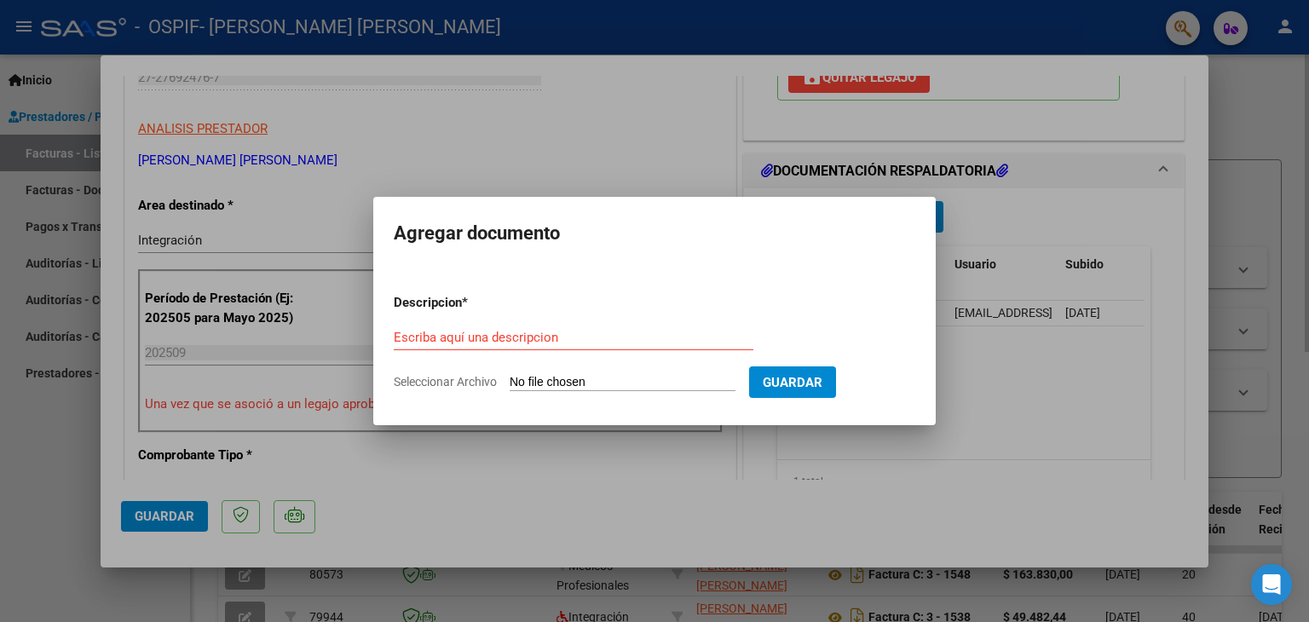
click at [593, 337] on input "Escriba aquí una descripcion" at bounding box center [574, 337] width 360 height 15
click at [435, 379] on span "Seleccionar Archivo" at bounding box center [445, 382] width 103 height 14
click at [510, 379] on input "Seleccionar Archivo" at bounding box center [623, 383] width 226 height 16
click at [481, 343] on input "asistencia" at bounding box center [574, 337] width 360 height 15
type input "autorizacion"
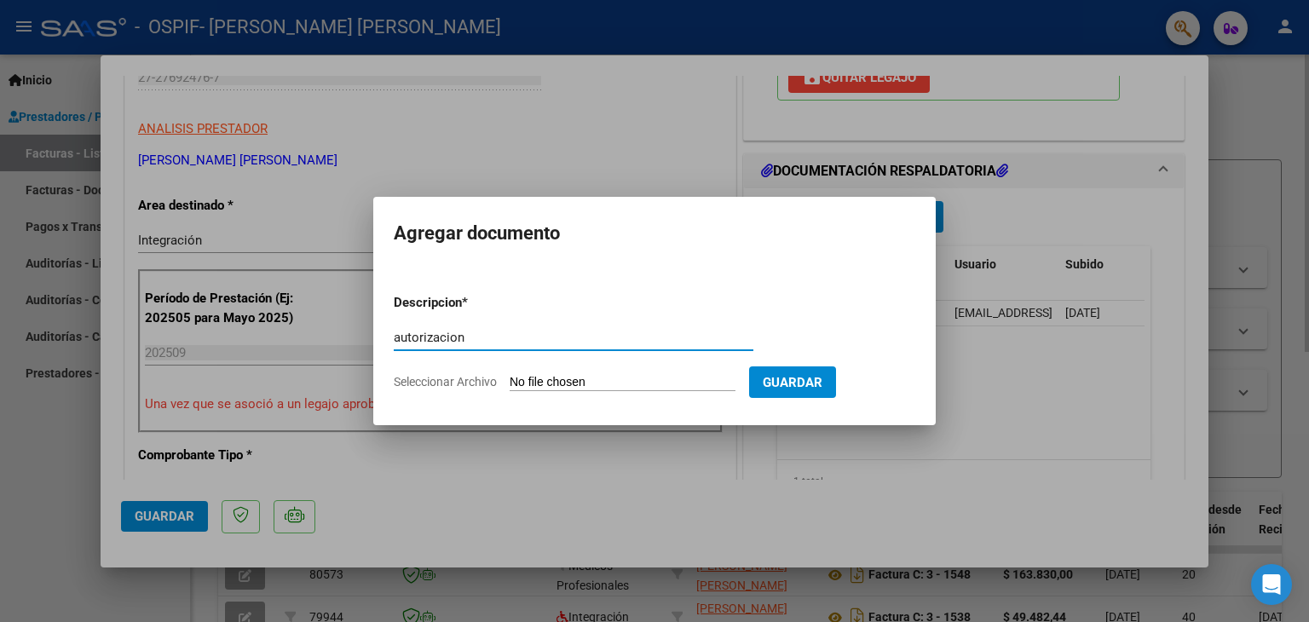
click at [455, 382] on span "Seleccionar Archivo" at bounding box center [445, 382] width 103 height 14
click at [510, 382] on input "Seleccionar Archivo" at bounding box center [623, 383] width 226 height 16
type input "C:\fakepath\Autorizacion [PERSON_NAME].png"
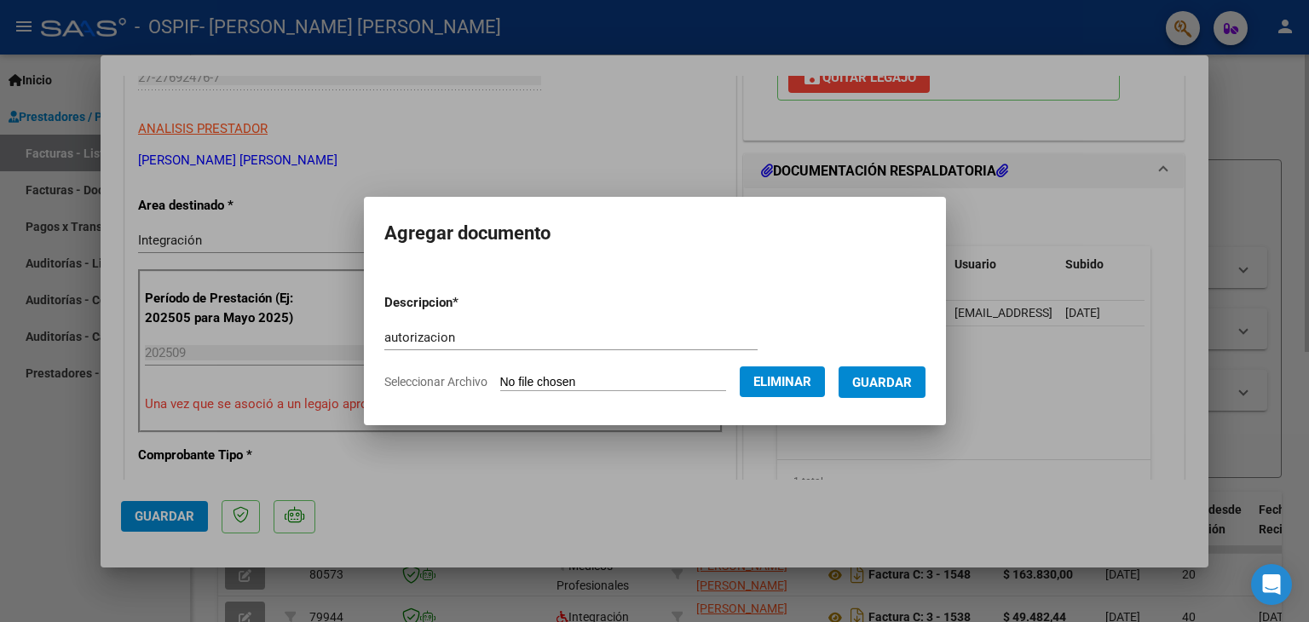
click at [908, 384] on span "Guardar" at bounding box center [882, 382] width 60 height 15
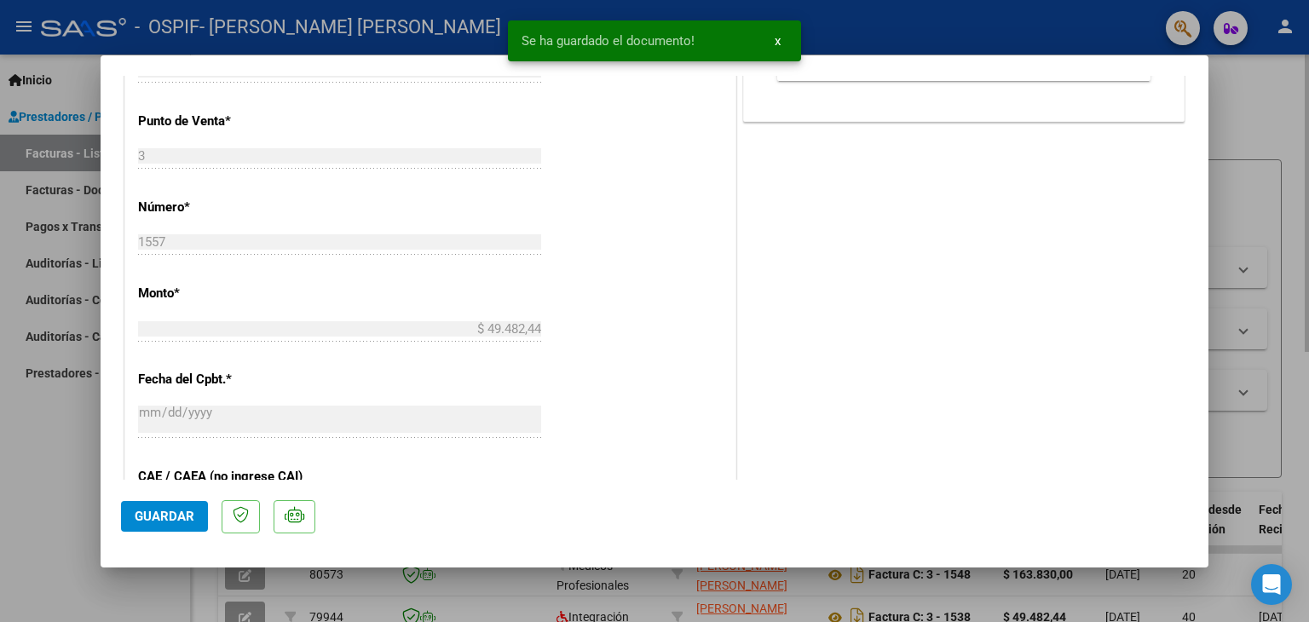
scroll to position [749, 0]
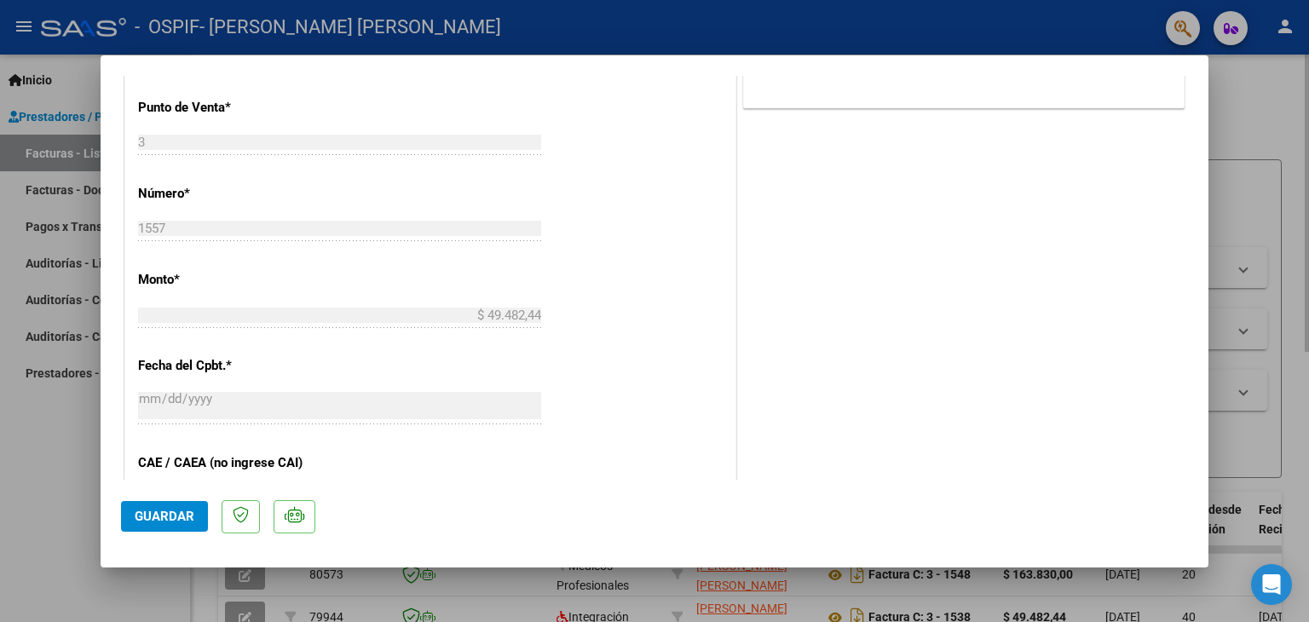
click at [147, 515] on span "Guardar" at bounding box center [165, 516] width 60 height 15
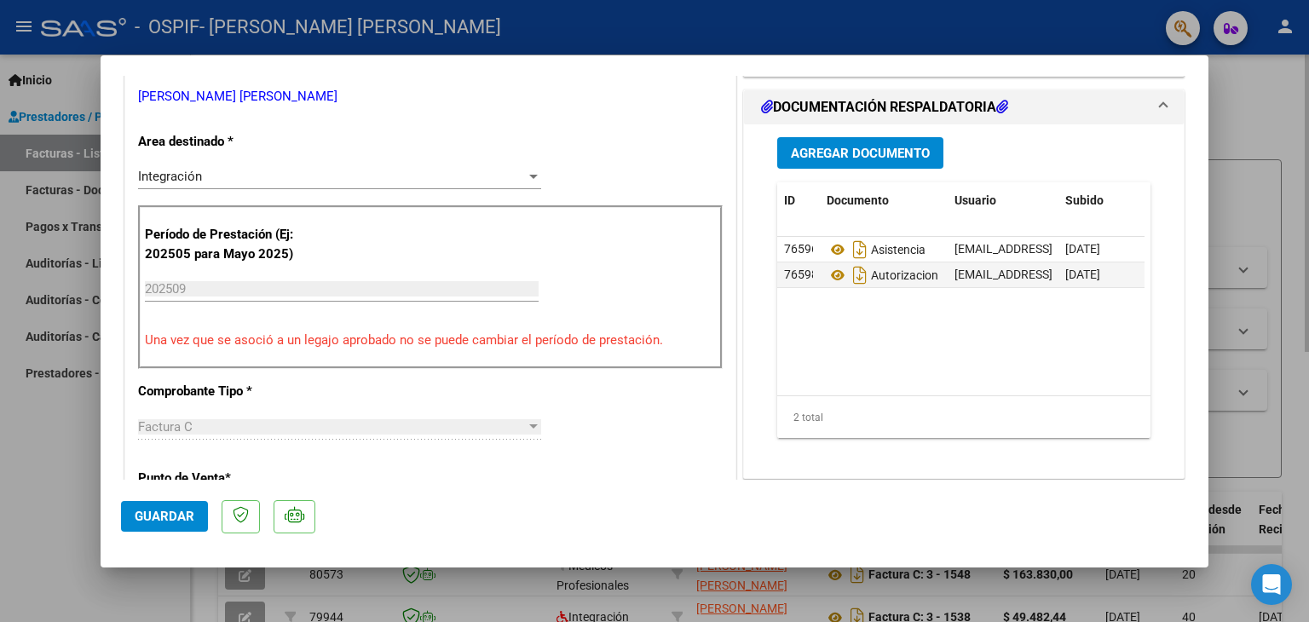
scroll to position [381, 0]
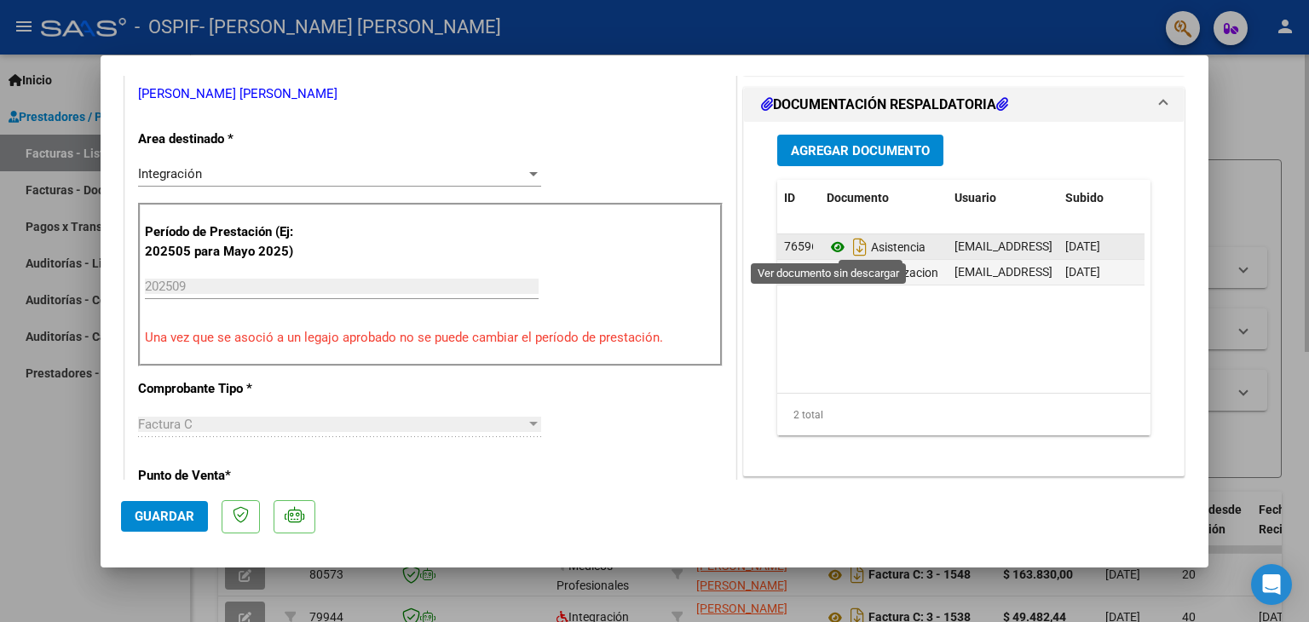
click at [826, 248] on icon at bounding box center [837, 247] width 22 height 20
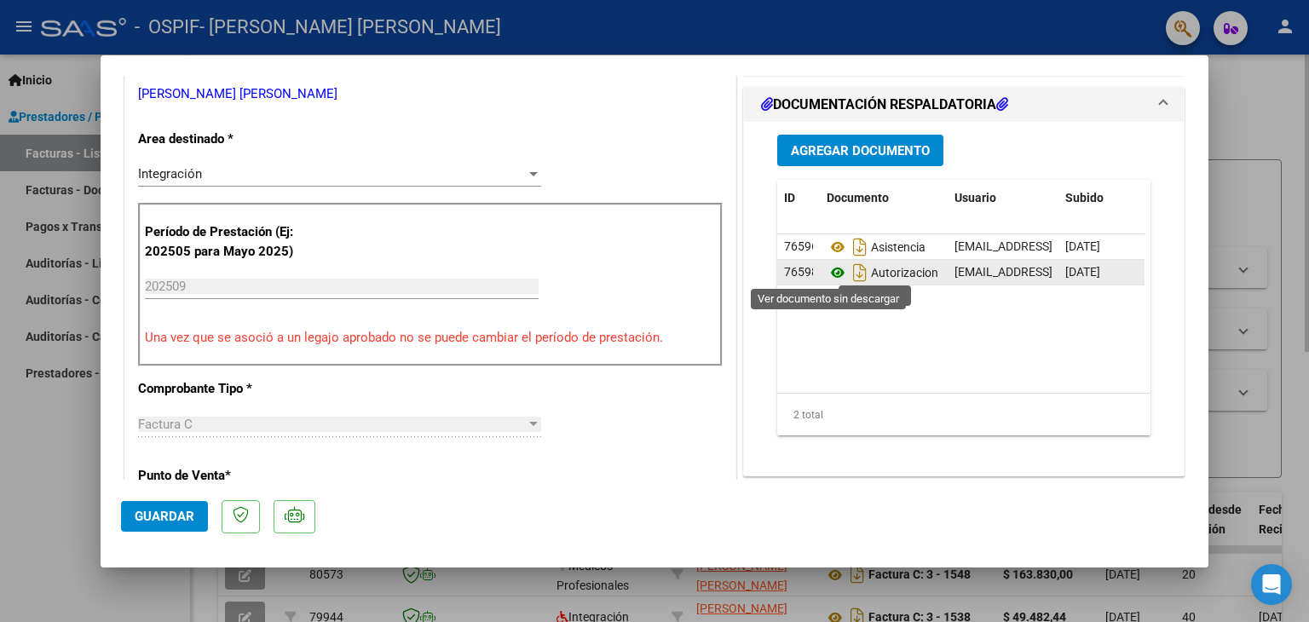
click at [832, 273] on icon at bounding box center [837, 272] width 22 height 20
